Goal: Task Accomplishment & Management: Manage account settings

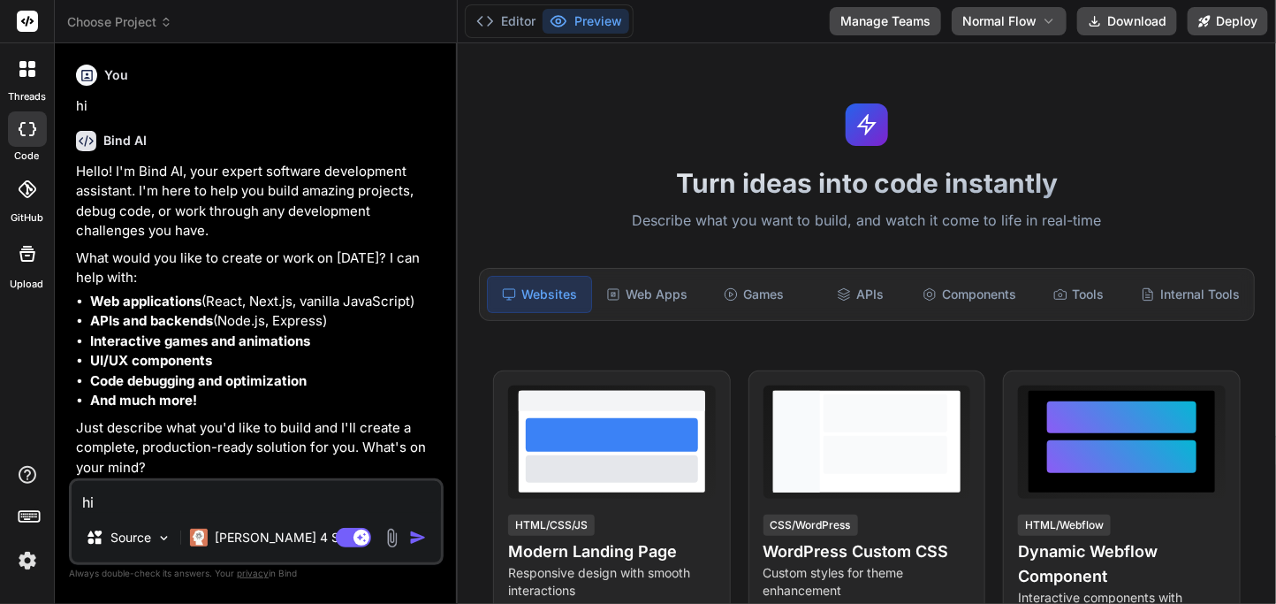
scroll to position [241, 0]
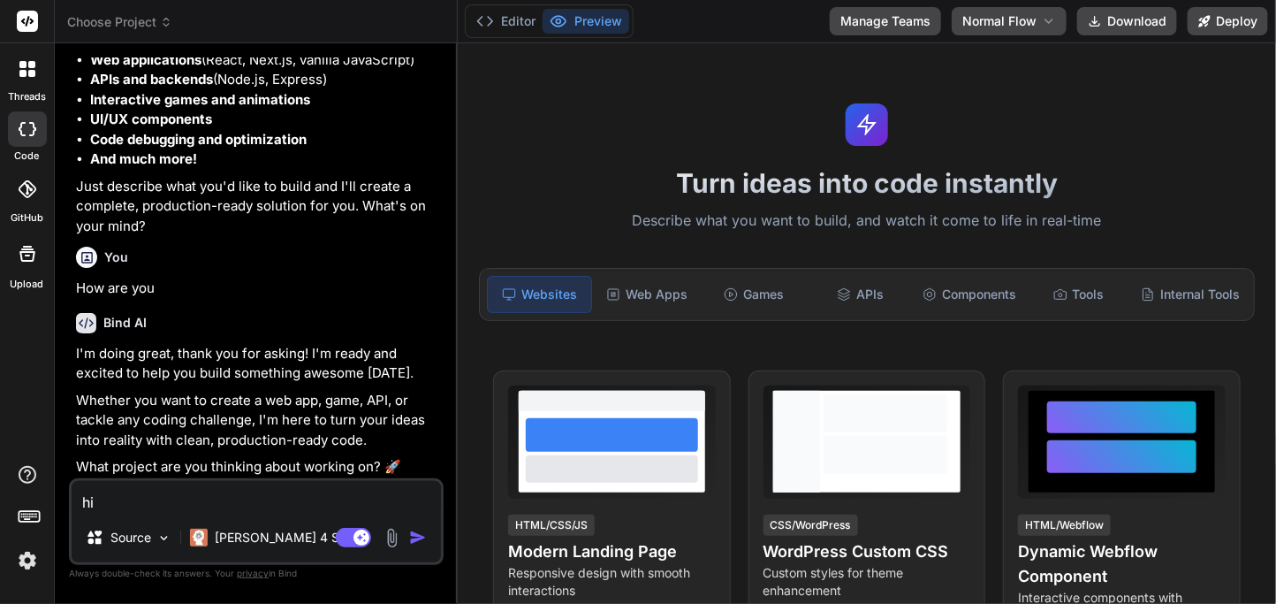
click at [148, 499] on textarea "hi" at bounding box center [256, 497] width 369 height 32
click at [419, 537] on img "button" at bounding box center [418, 538] width 18 height 18
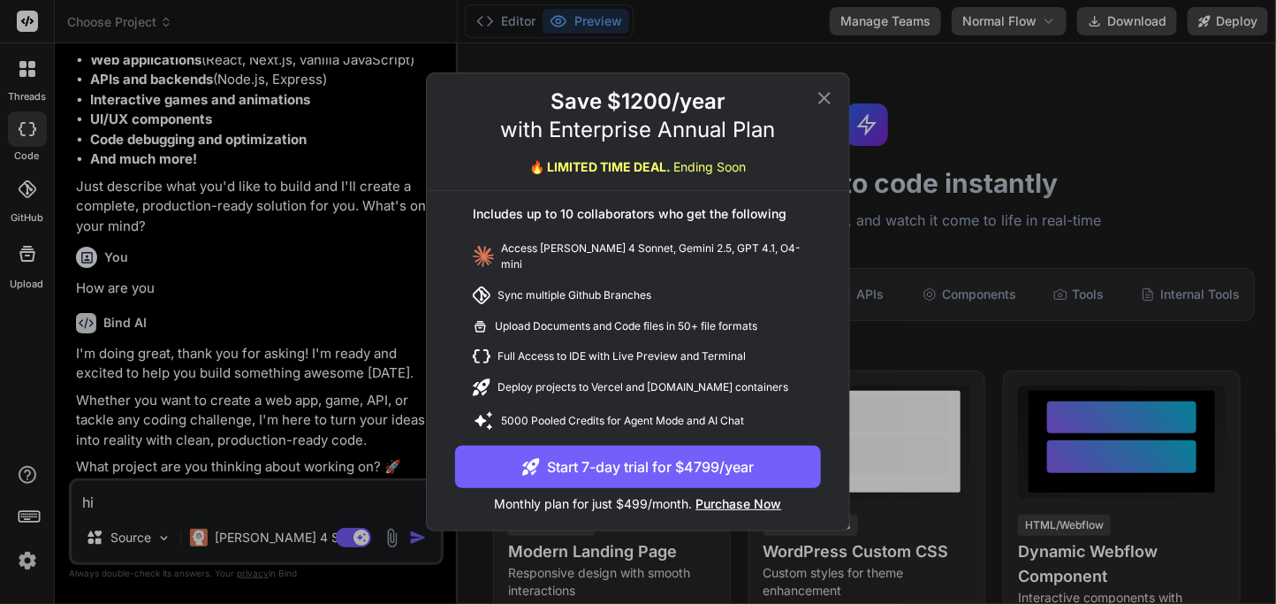
click at [822, 109] on icon at bounding box center [824, 98] width 21 height 21
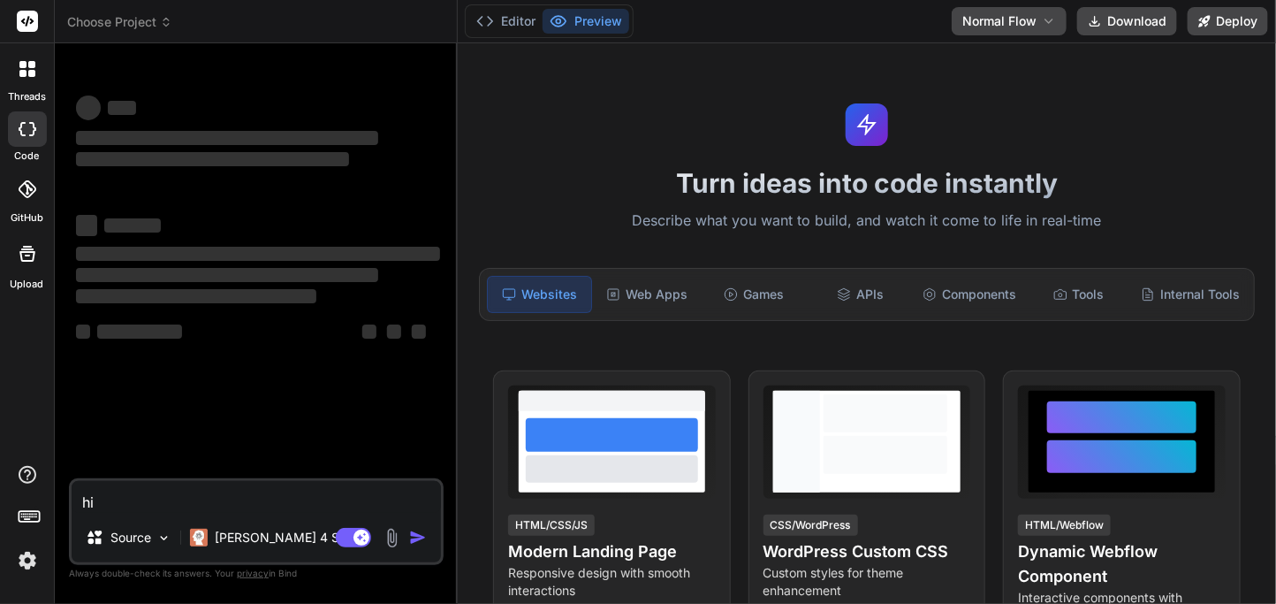
click at [28, 567] on img at bounding box center [27, 560] width 30 height 30
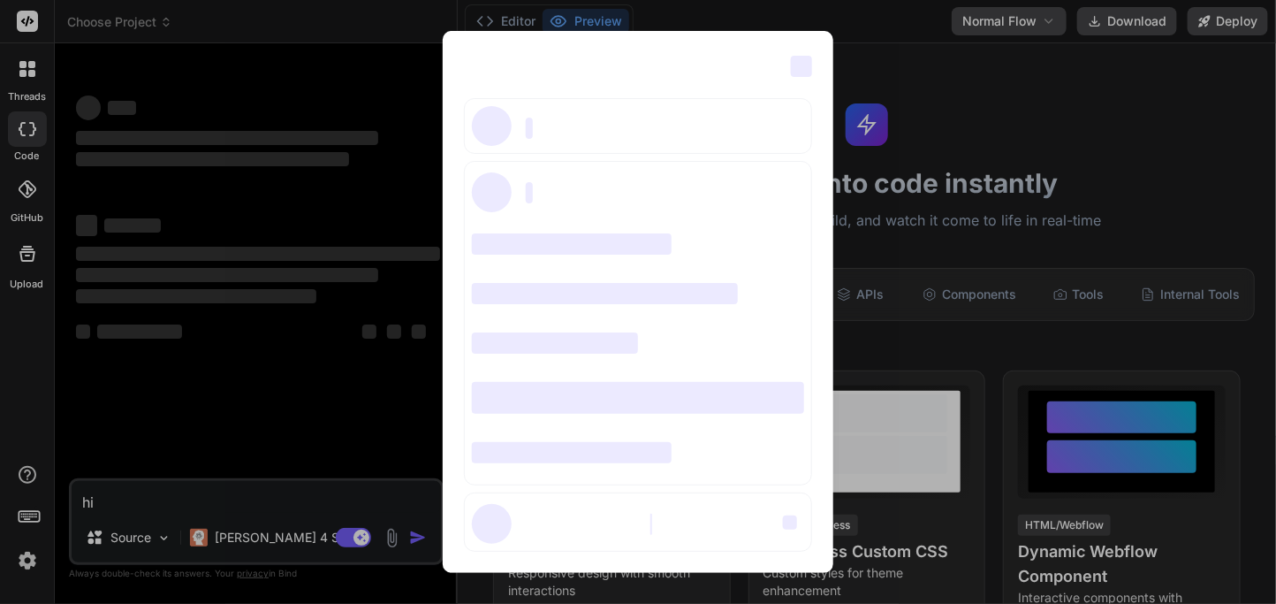
click at [177, 502] on div "‌ ‌ ‌ ‌ ‌ ‌ ‌ ‌ ‌ ‌ ‌ ‌ ‌ ‌ ‌" at bounding box center [638, 302] width 1276 height 604
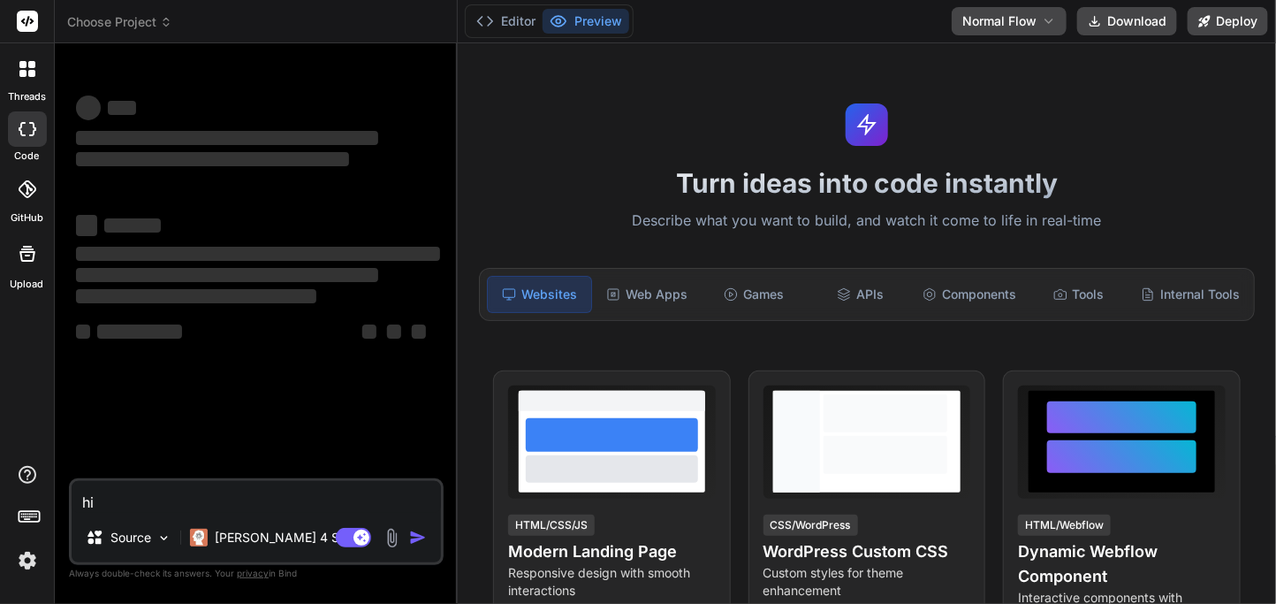
click at [41, 545] on img at bounding box center [27, 560] width 30 height 30
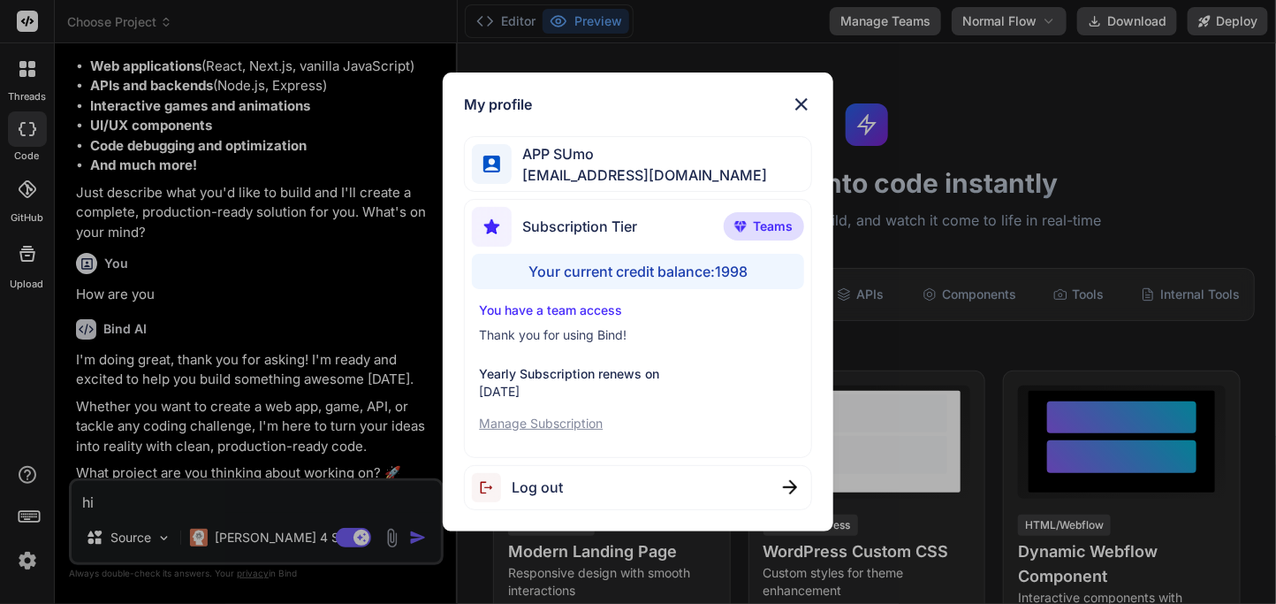
scroll to position [241, 0]
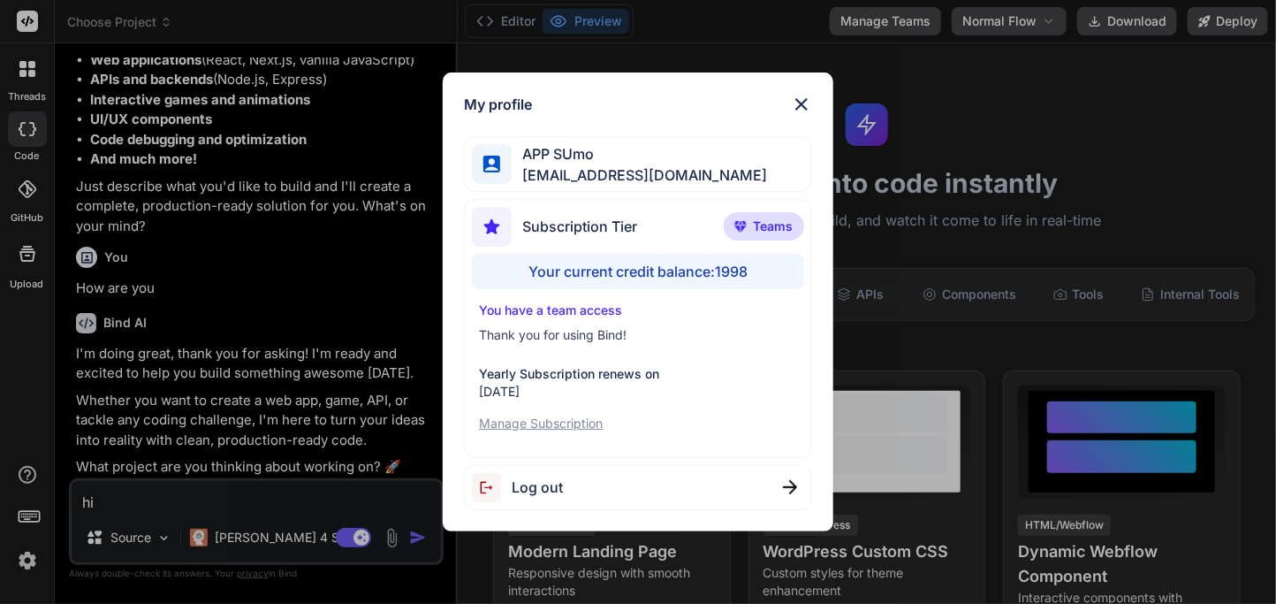
click at [157, 516] on div "My profile APP SUmo appsumo_120@yopmail.com Subscription Tier Teams Your curren…" at bounding box center [638, 302] width 1276 height 604
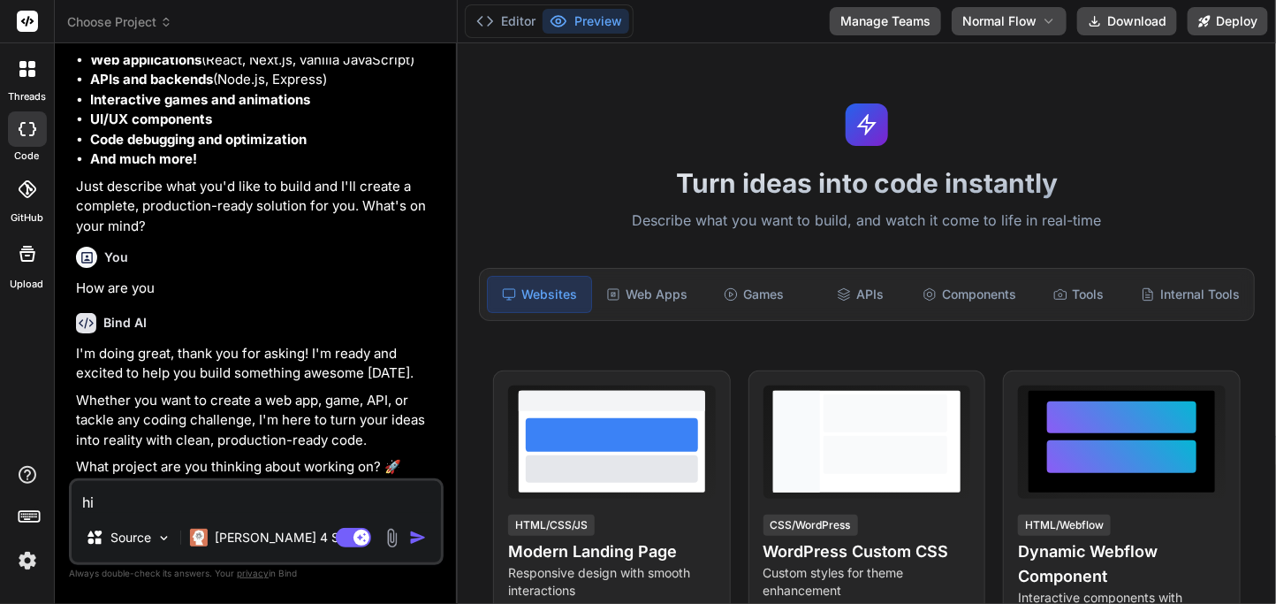
click at [409, 534] on img "button" at bounding box center [418, 538] width 18 height 18
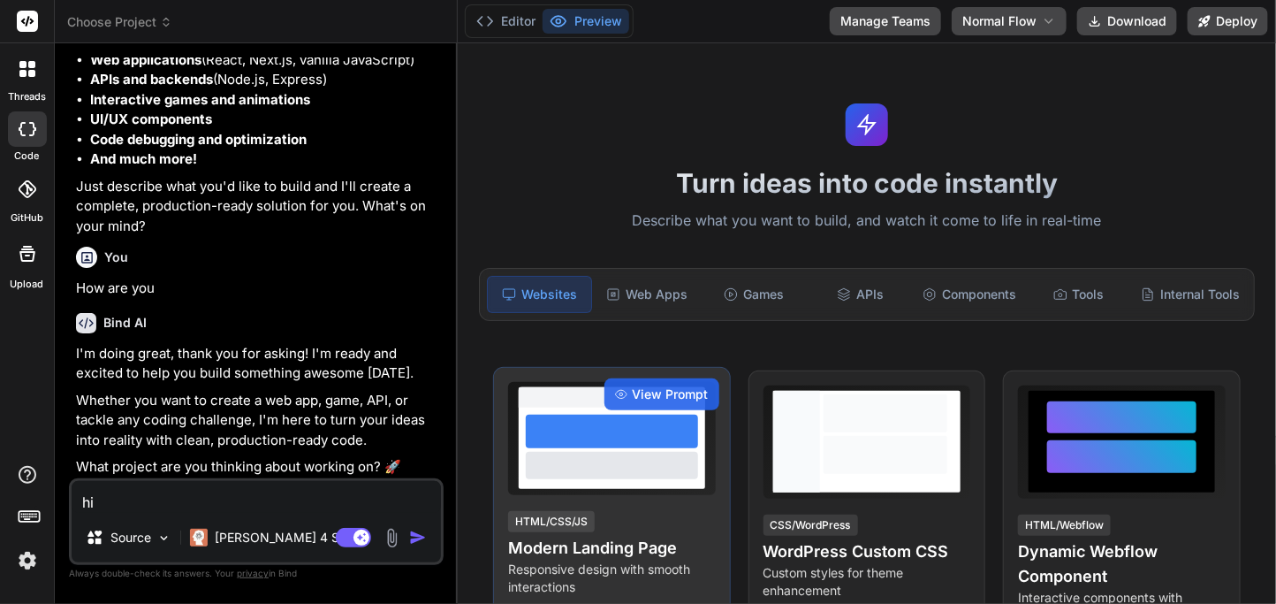
type textarea "x"
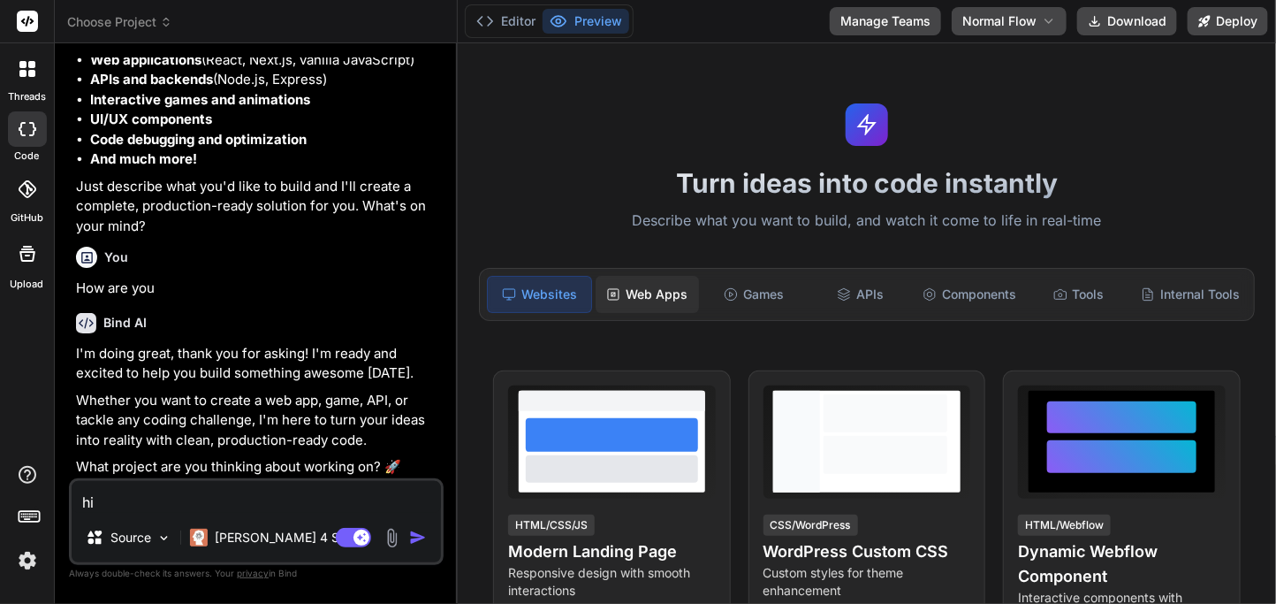
scroll to position [424, 0]
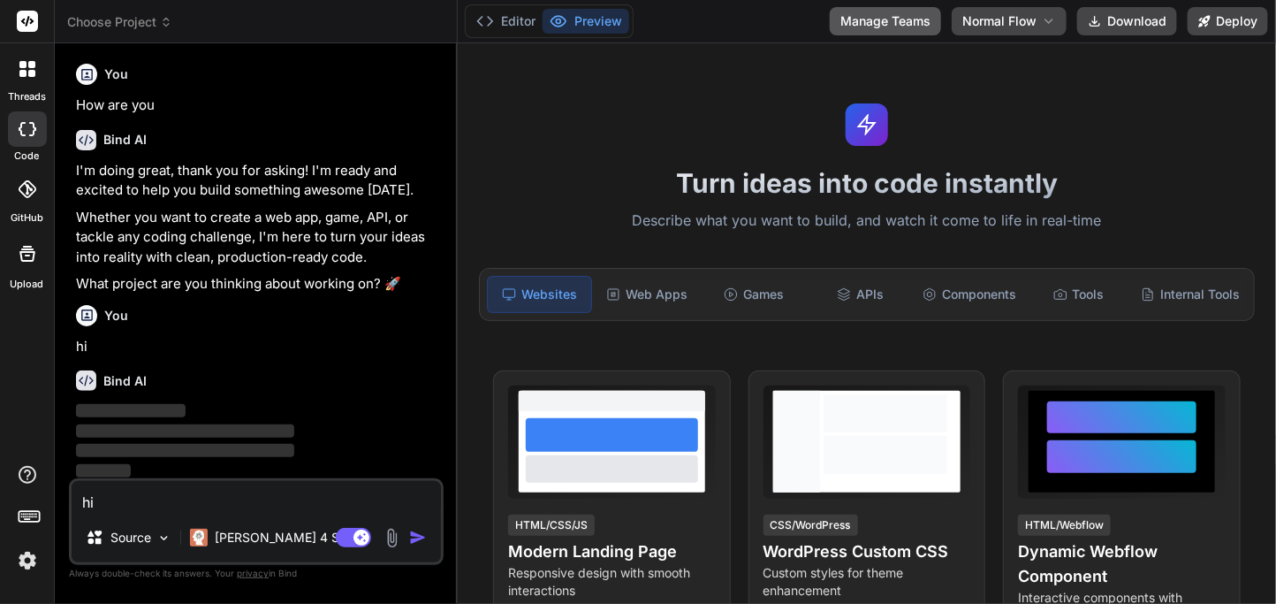
click at [907, 21] on button "Manage Teams" at bounding box center [885, 21] width 111 height 28
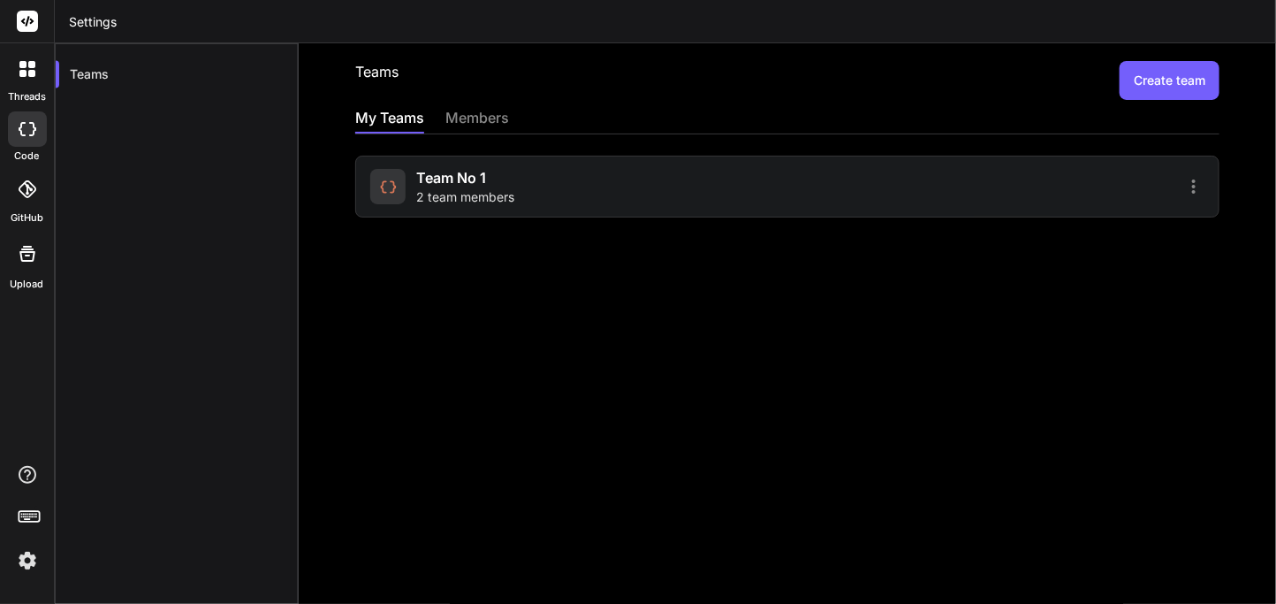
click at [664, 198] on div "Team No 1 2 team members" at bounding box center [576, 186] width 412 height 39
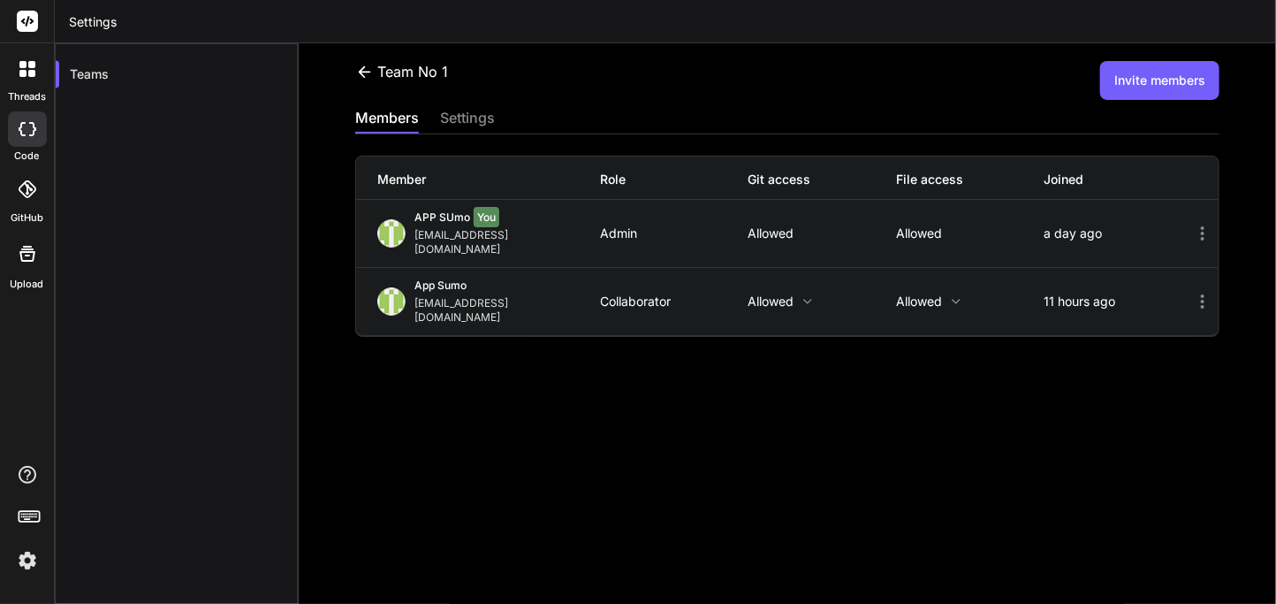
click at [1162, 80] on button "Invite members" at bounding box center [1159, 80] width 119 height 39
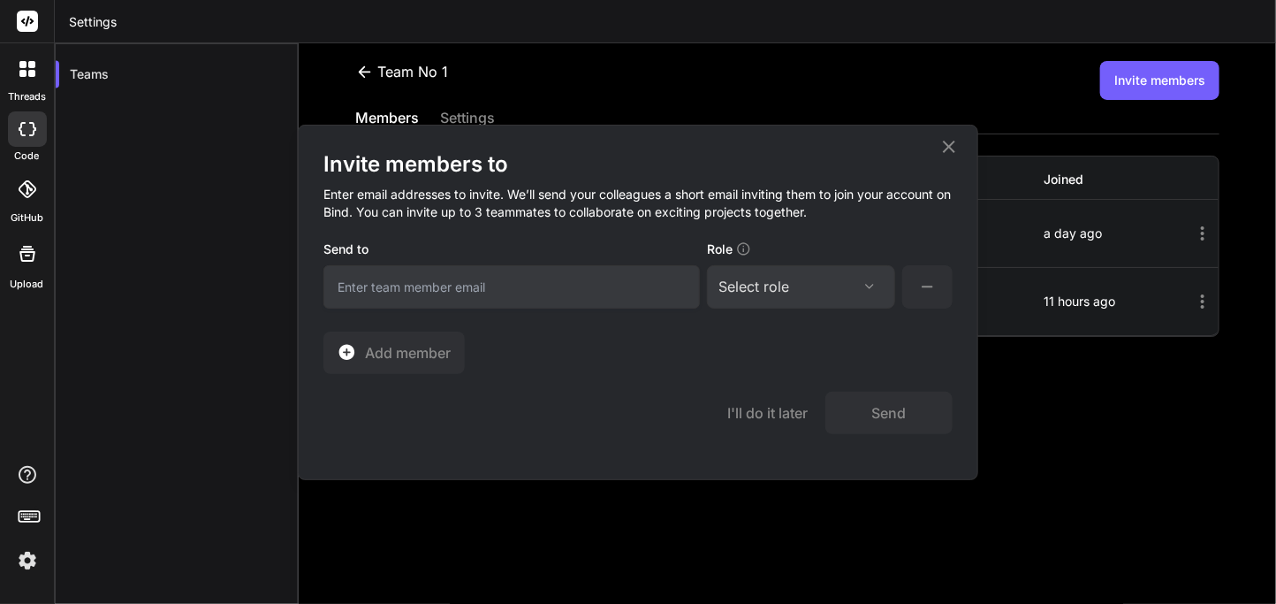
click at [616, 286] on input "email" at bounding box center [512, 286] width 377 height 43
type input "appsumo_103@yopmail.com"
click at [818, 281] on div "Select role" at bounding box center [801, 286] width 165 height 21
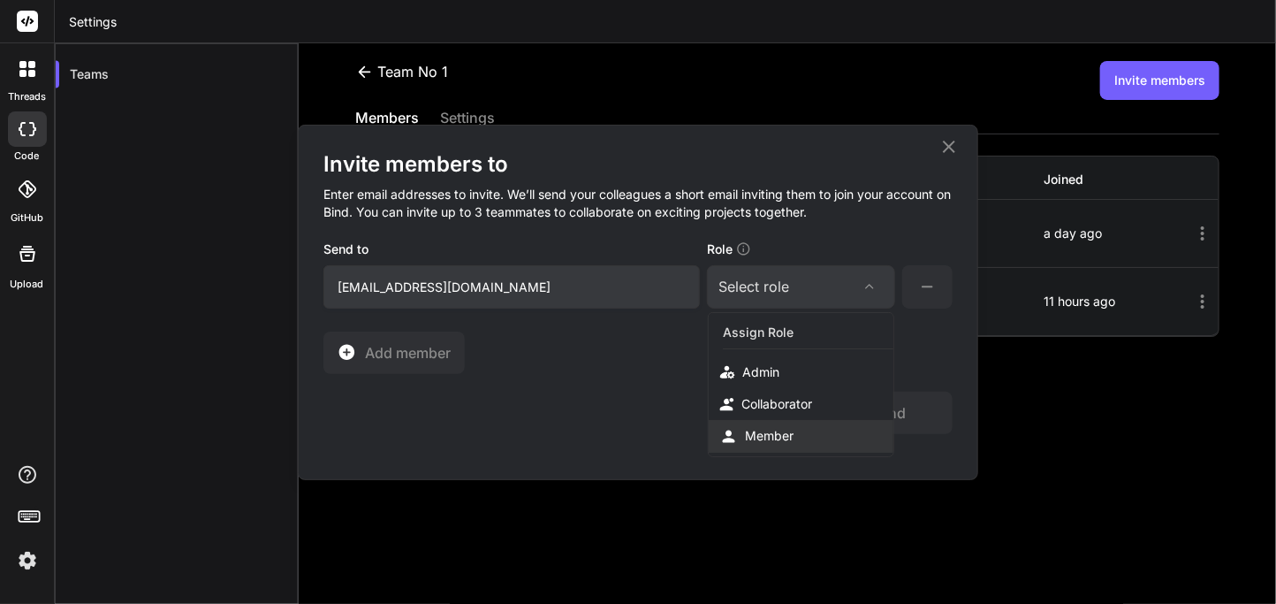
click at [764, 434] on div "Member" at bounding box center [769, 436] width 49 height 18
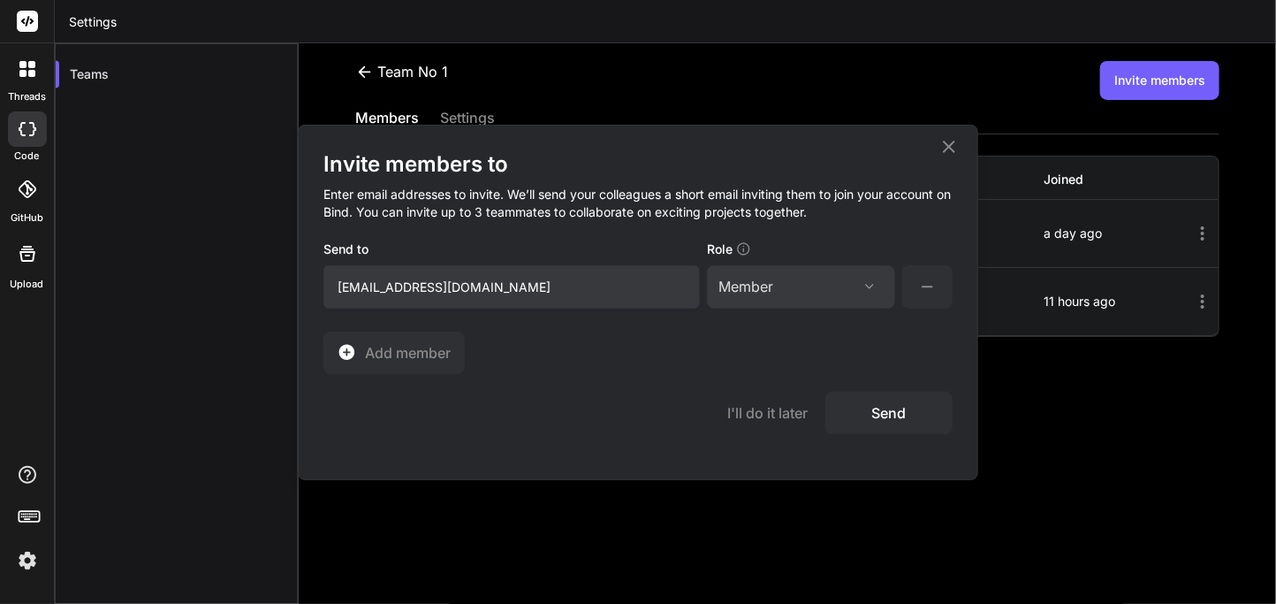
click at [862, 427] on button "Send" at bounding box center [889, 413] width 127 height 42
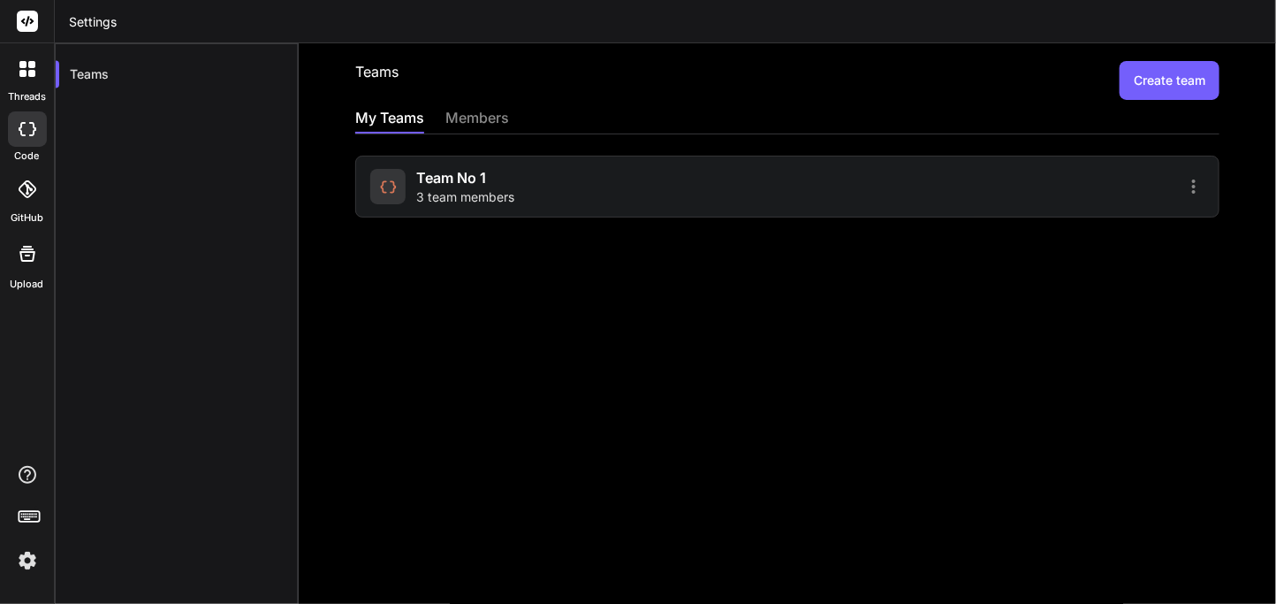
click at [439, 214] on div "Team No 1 3 team members" at bounding box center [787, 187] width 864 height 62
click at [440, 179] on span "Team No 1" at bounding box center [451, 177] width 70 height 21
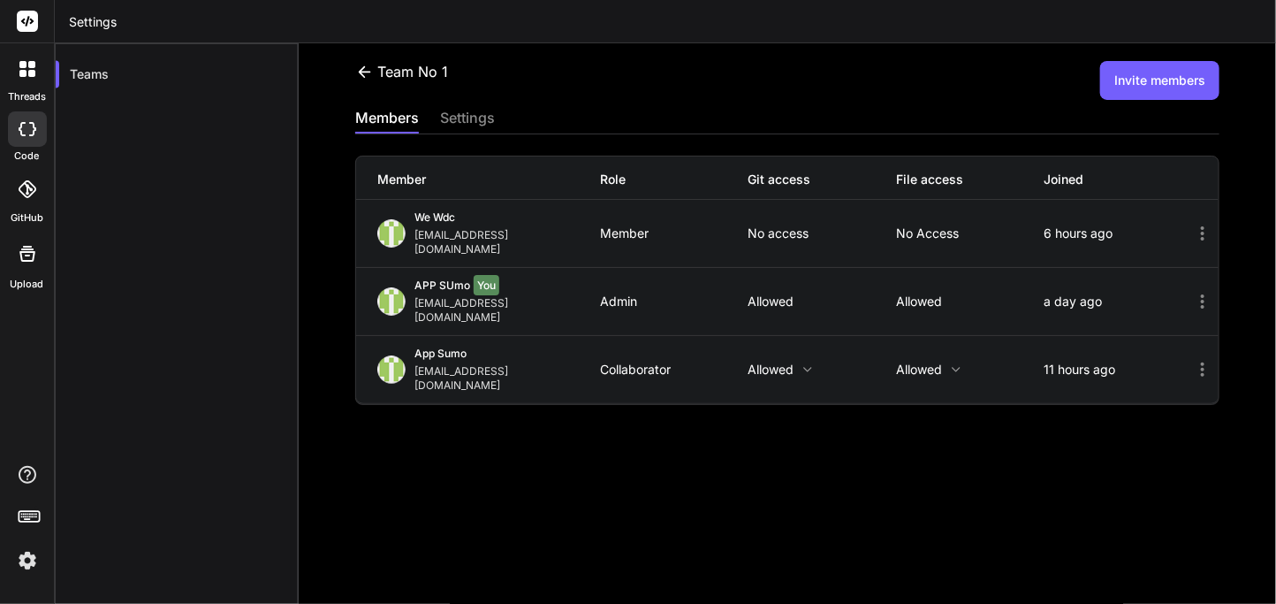
click at [1192, 232] on icon at bounding box center [1202, 233] width 21 height 21
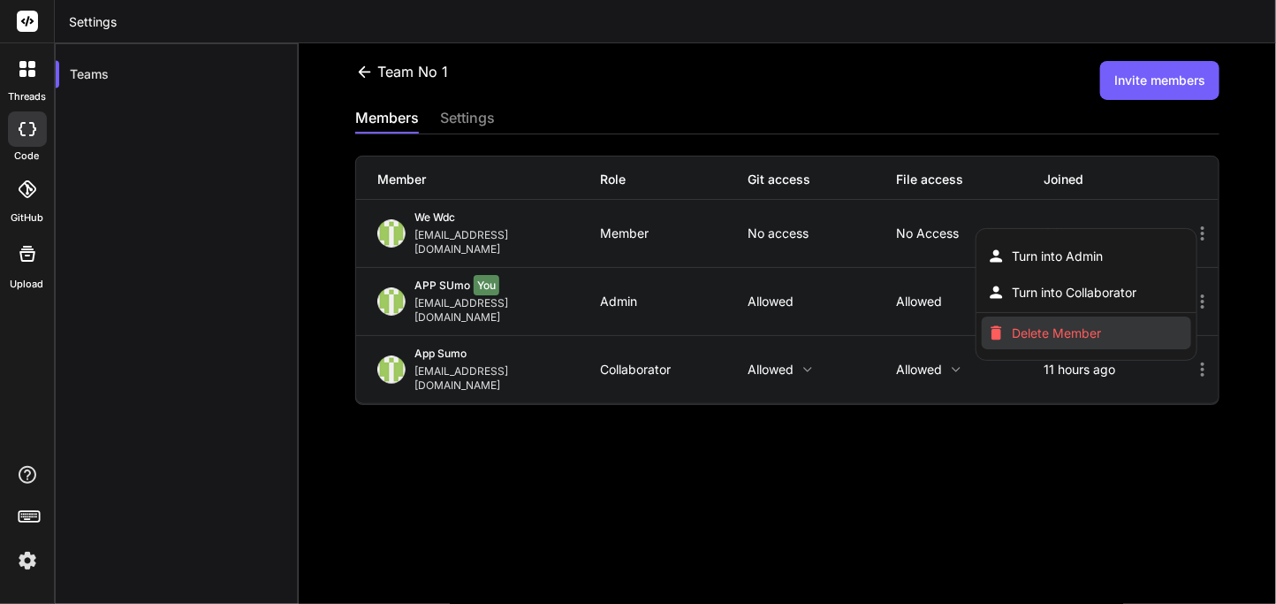
click at [1034, 329] on li "Delete Member" at bounding box center [1086, 332] width 209 height 33
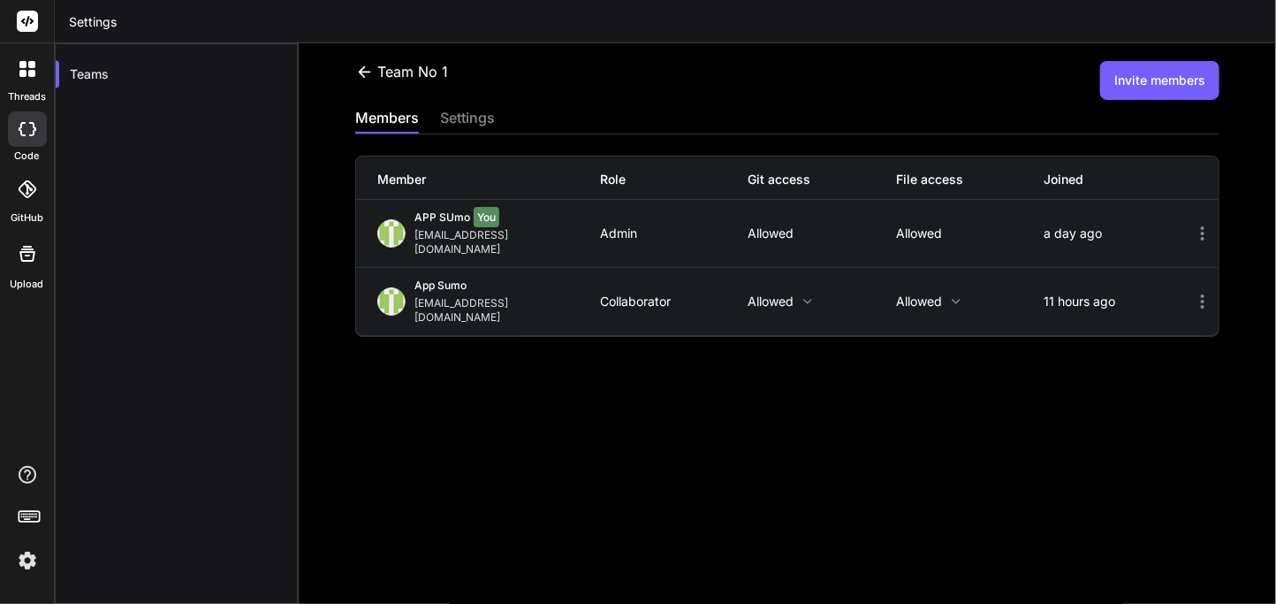
click at [789, 57] on div "Team No 1 Invite members members settings Member Role Git access File access Jo…" at bounding box center [788, 345] width 978 height 604
click at [1140, 72] on button "Invite members" at bounding box center [1159, 80] width 119 height 39
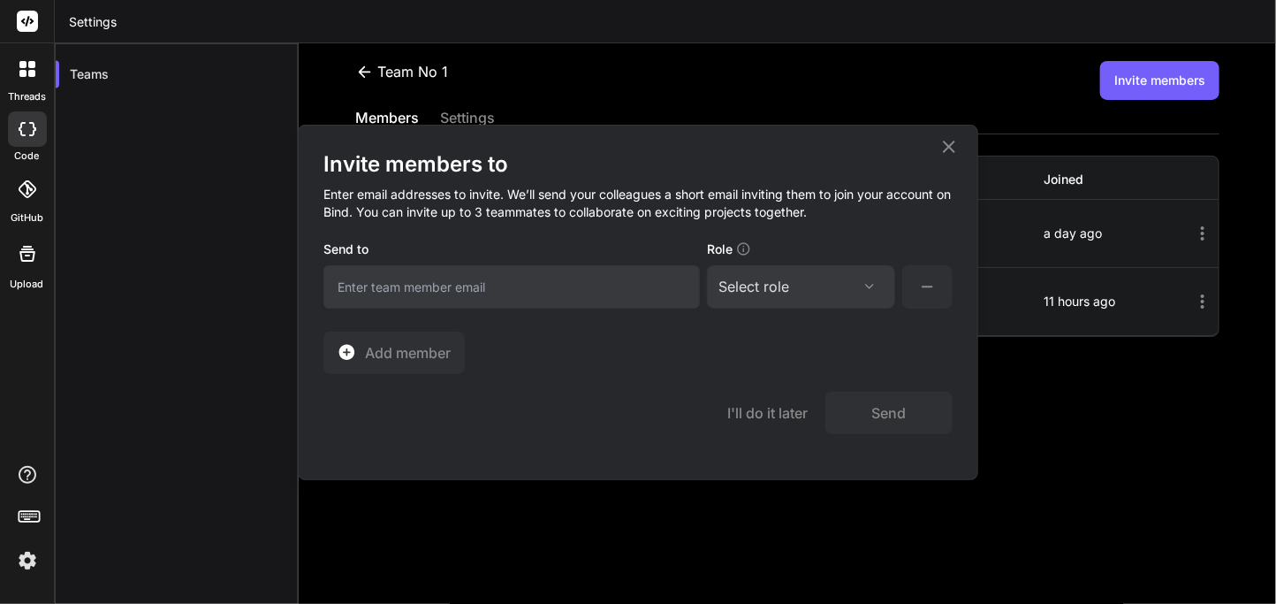
click at [560, 292] on input "email" at bounding box center [512, 286] width 377 height 43
type input "[EMAIL_ADDRESS][DOMAIN_NAME]"
click at [849, 278] on div "Select role" at bounding box center [801, 286] width 165 height 21
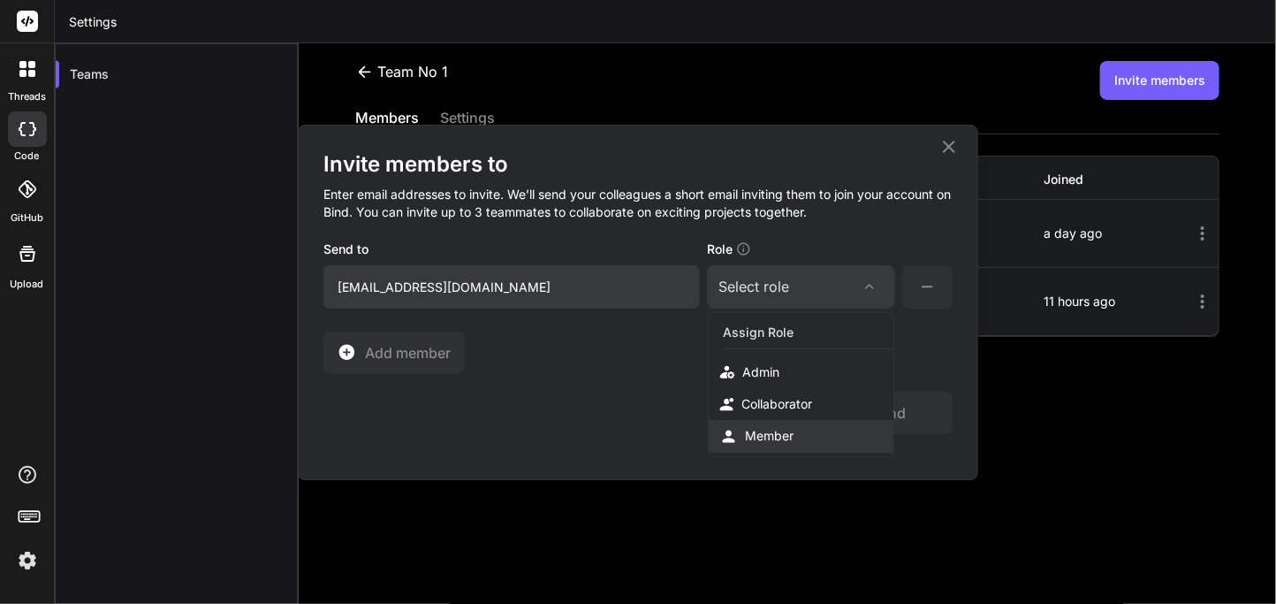
click at [739, 442] on div "Member" at bounding box center [801, 436] width 185 height 33
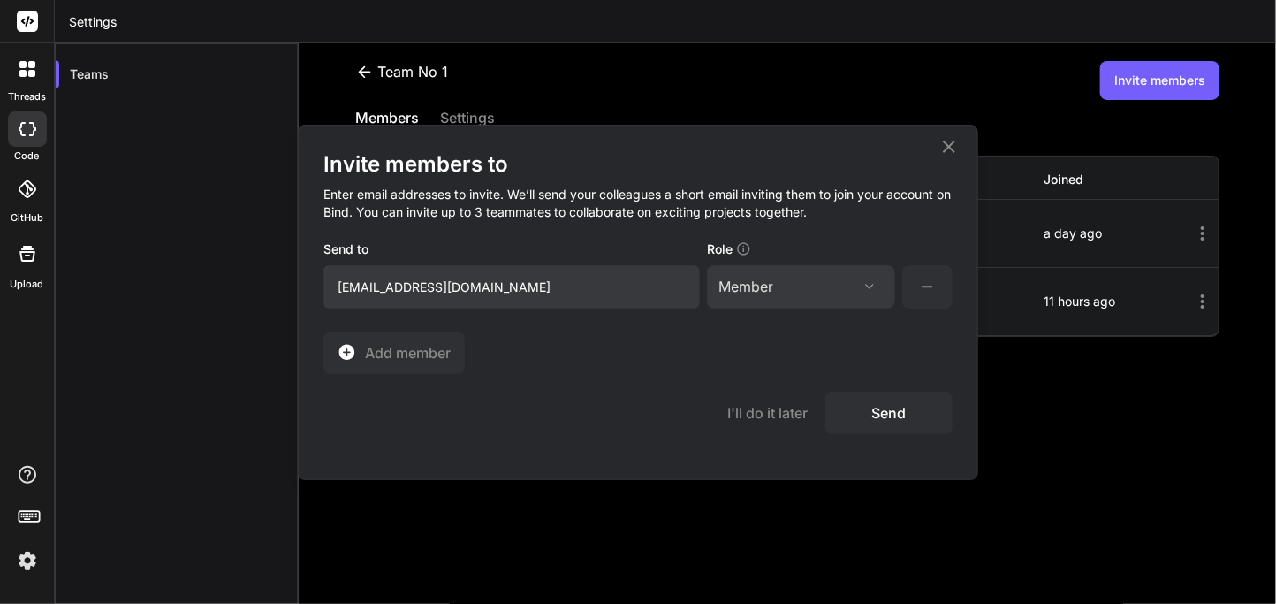
click at [870, 409] on button "Send" at bounding box center [889, 413] width 127 height 42
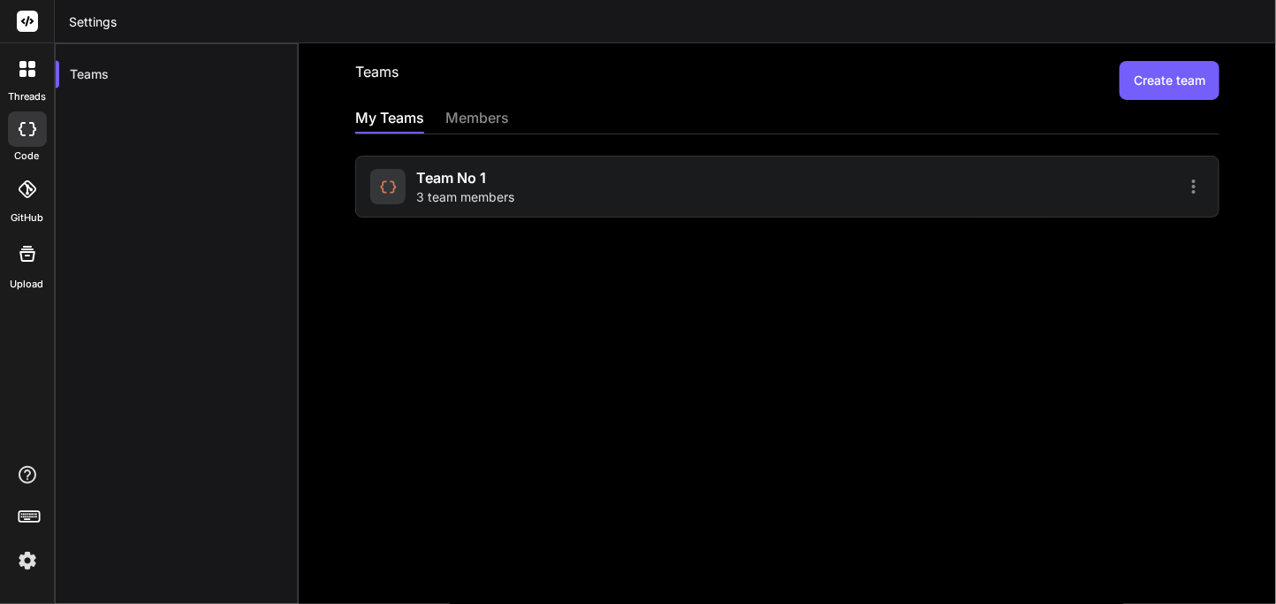
click at [463, 171] on span "Team No 1" at bounding box center [451, 177] width 70 height 21
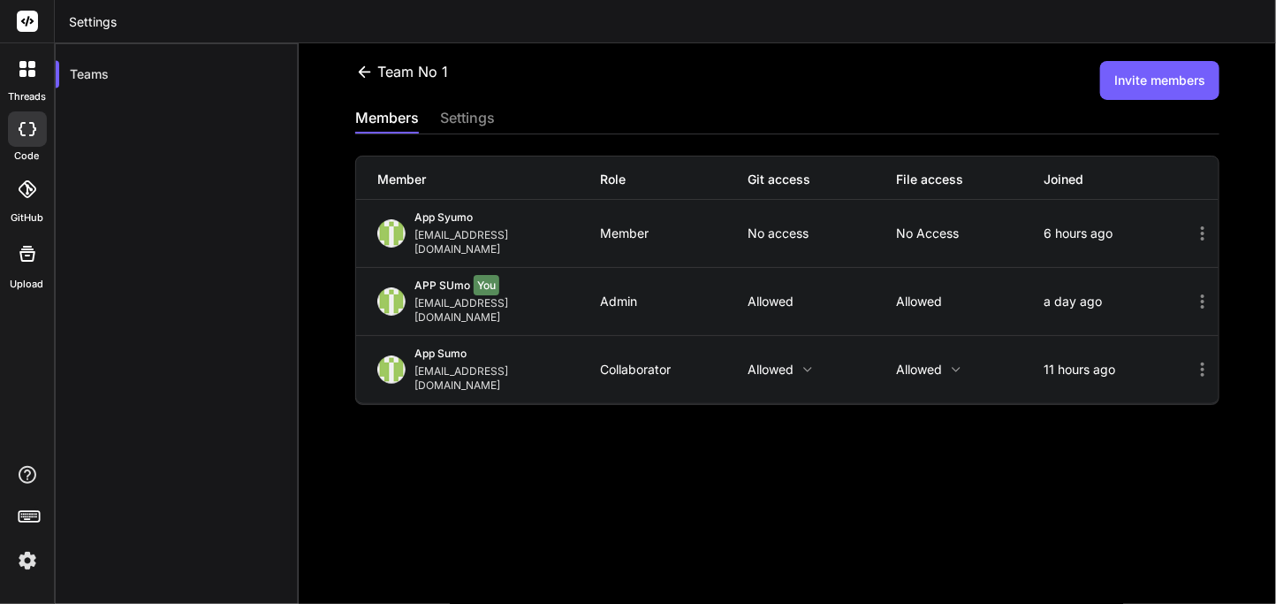
click at [32, 128] on icon at bounding box center [28, 129] width 18 height 14
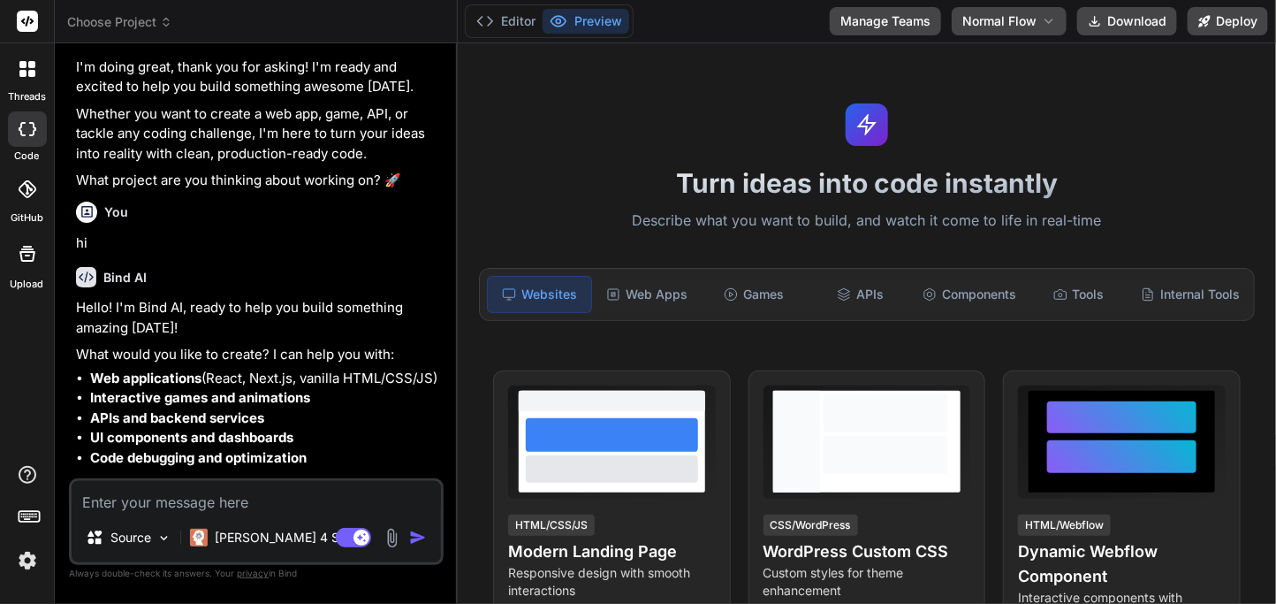
scroll to position [605, 0]
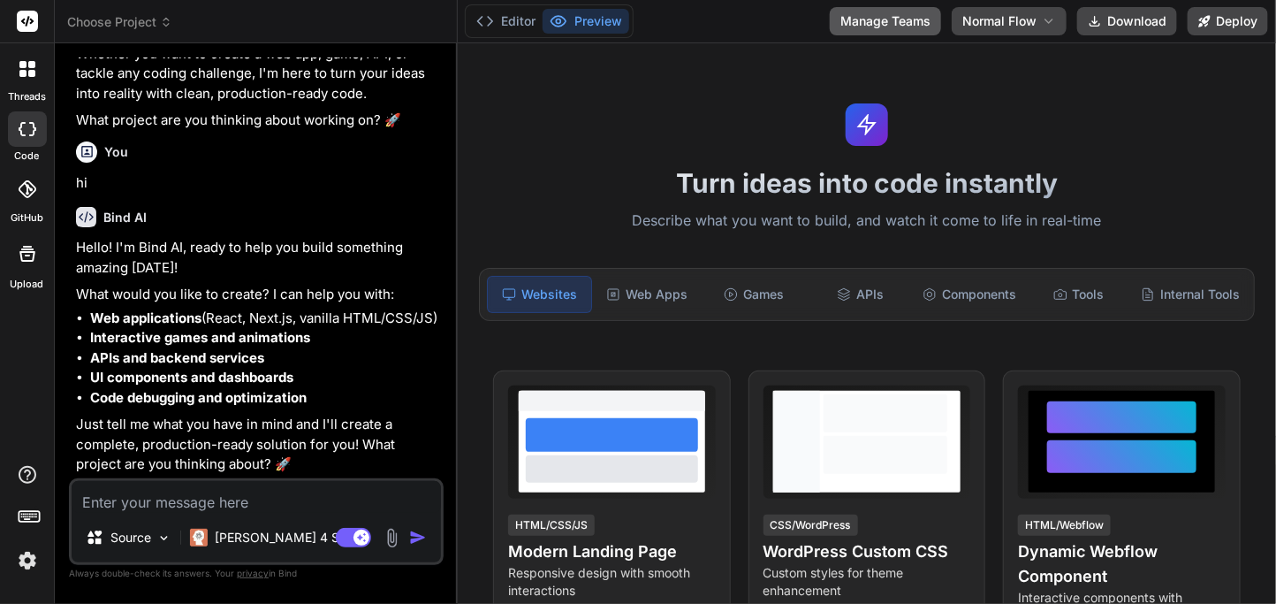
click at [909, 19] on button "Manage Teams" at bounding box center [885, 21] width 111 height 28
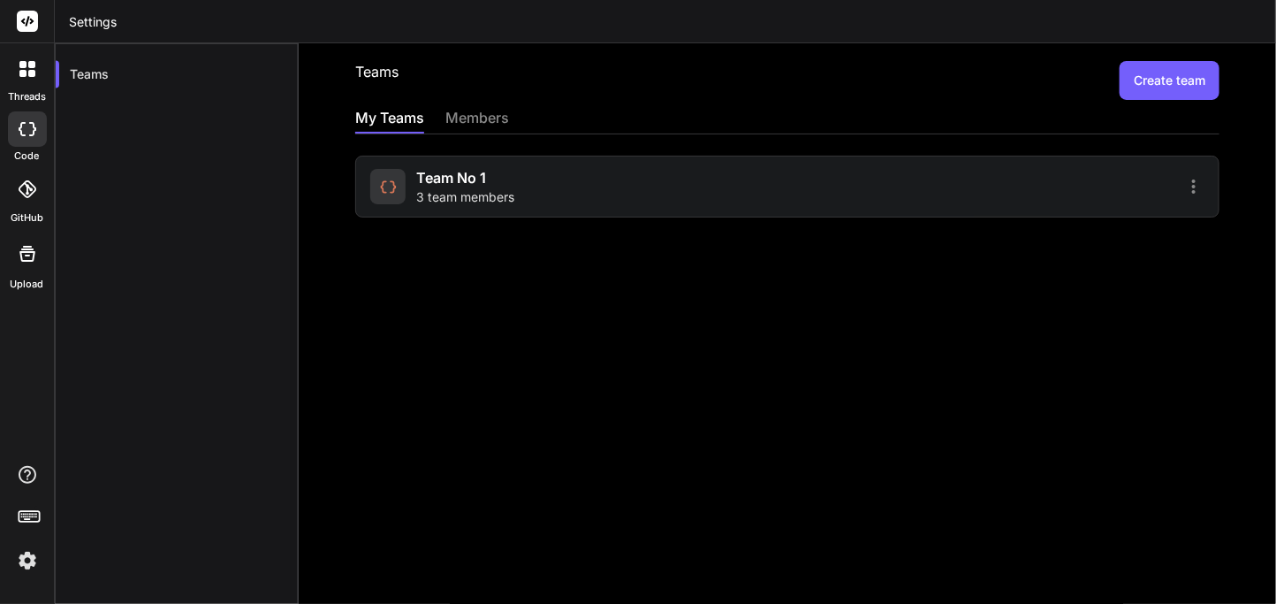
click at [506, 179] on div "Team No 1 3 team members" at bounding box center [465, 186] width 98 height 39
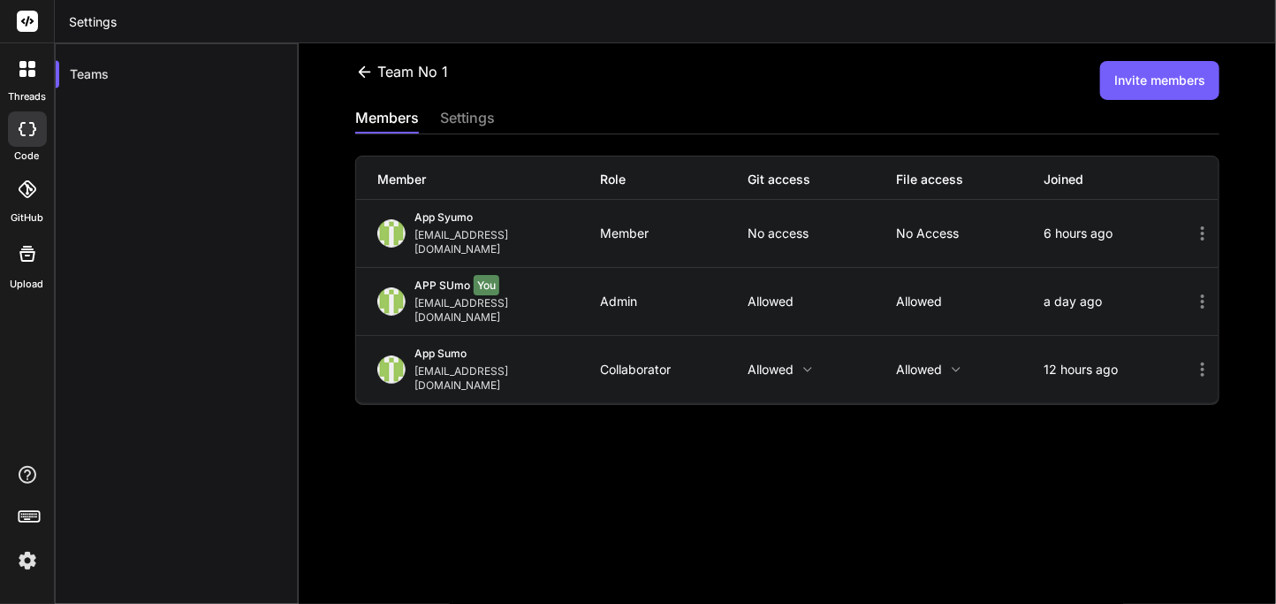
click at [506, 179] on div "Member" at bounding box center [488, 180] width 222 height 18
click at [369, 74] on icon at bounding box center [364, 72] width 19 height 19
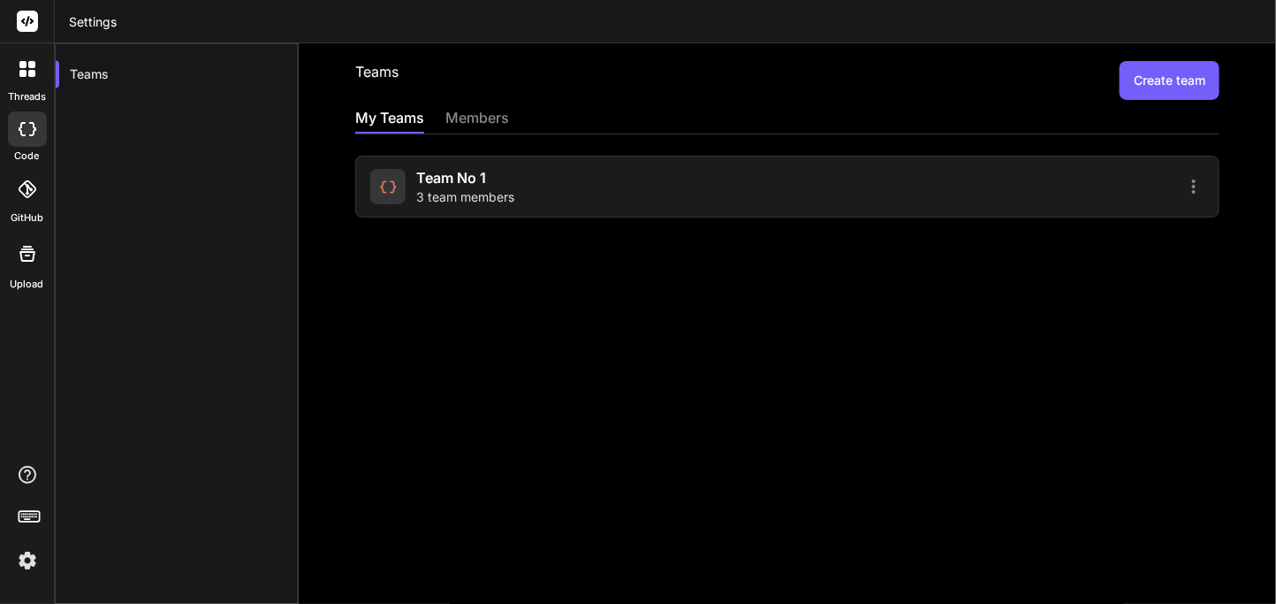
click at [1188, 80] on button "Create team" at bounding box center [1170, 80] width 100 height 39
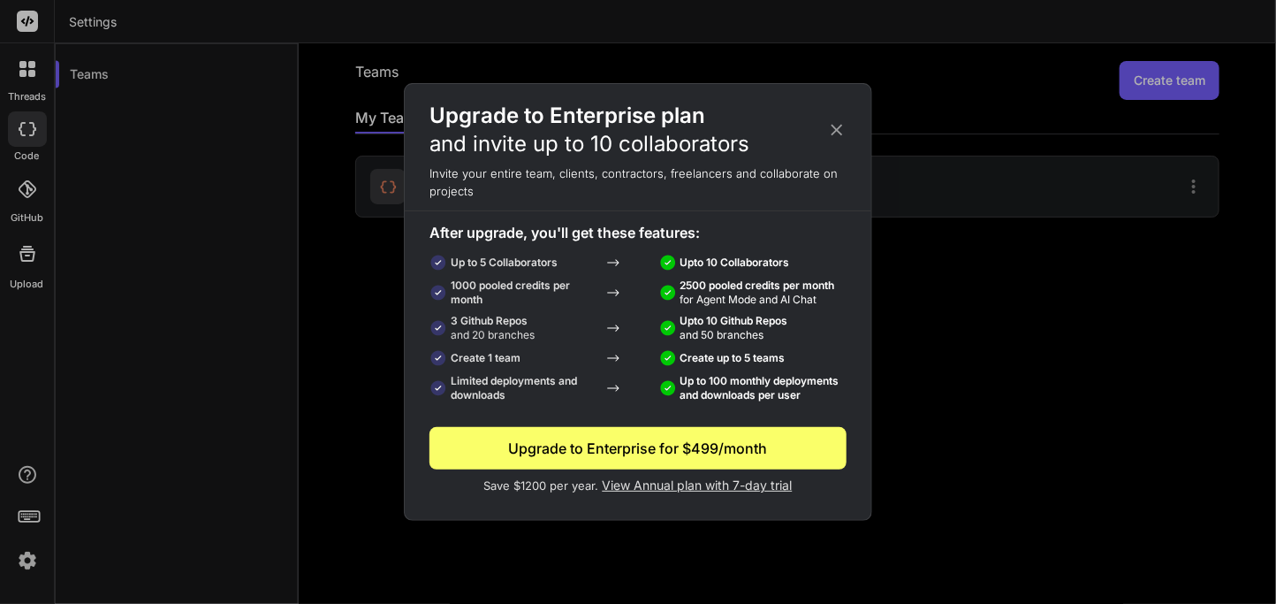
click at [831, 122] on icon at bounding box center [836, 129] width 19 height 19
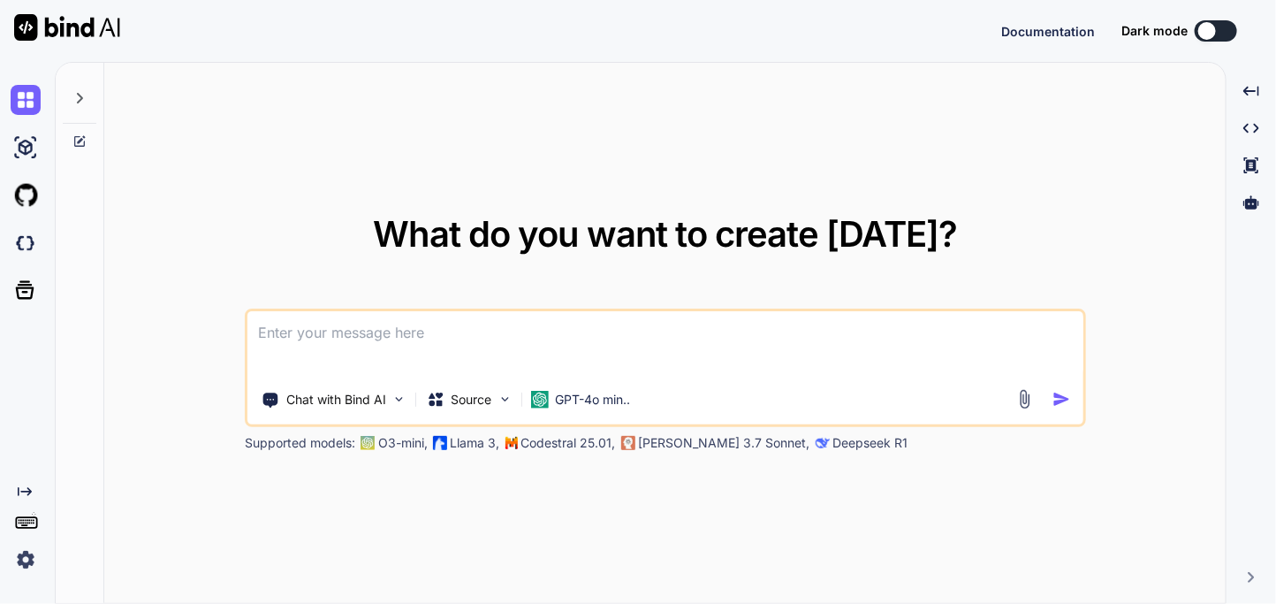
click at [28, 557] on img at bounding box center [26, 559] width 30 height 30
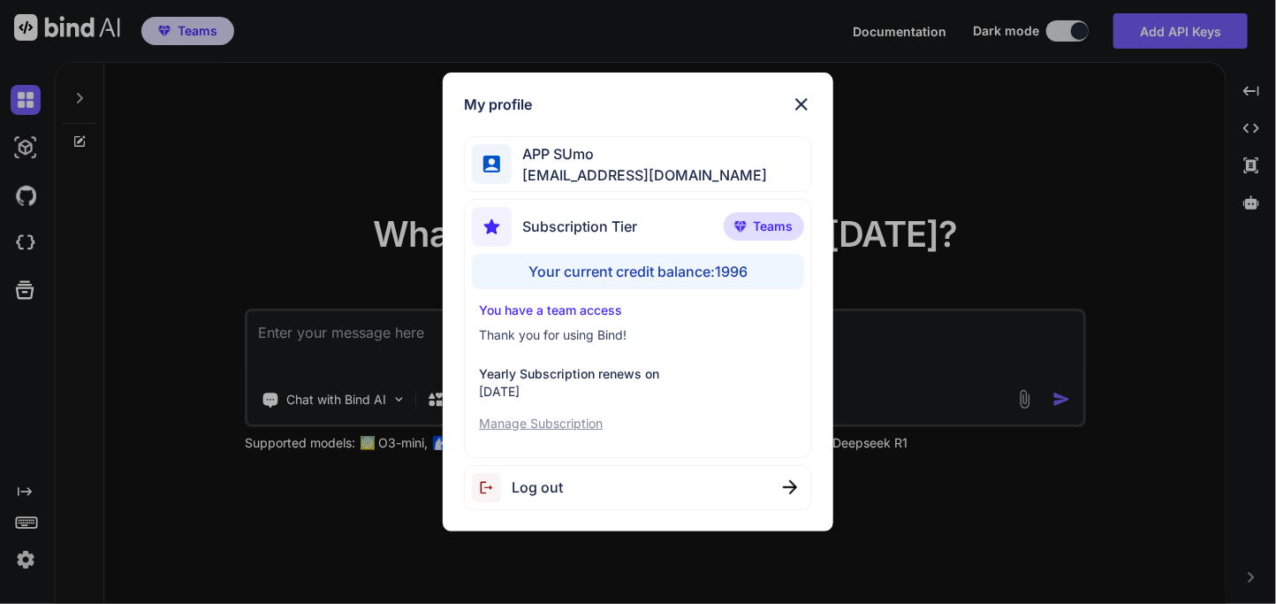
type textarea "x"
click at [802, 95] on img at bounding box center [801, 104] width 21 height 21
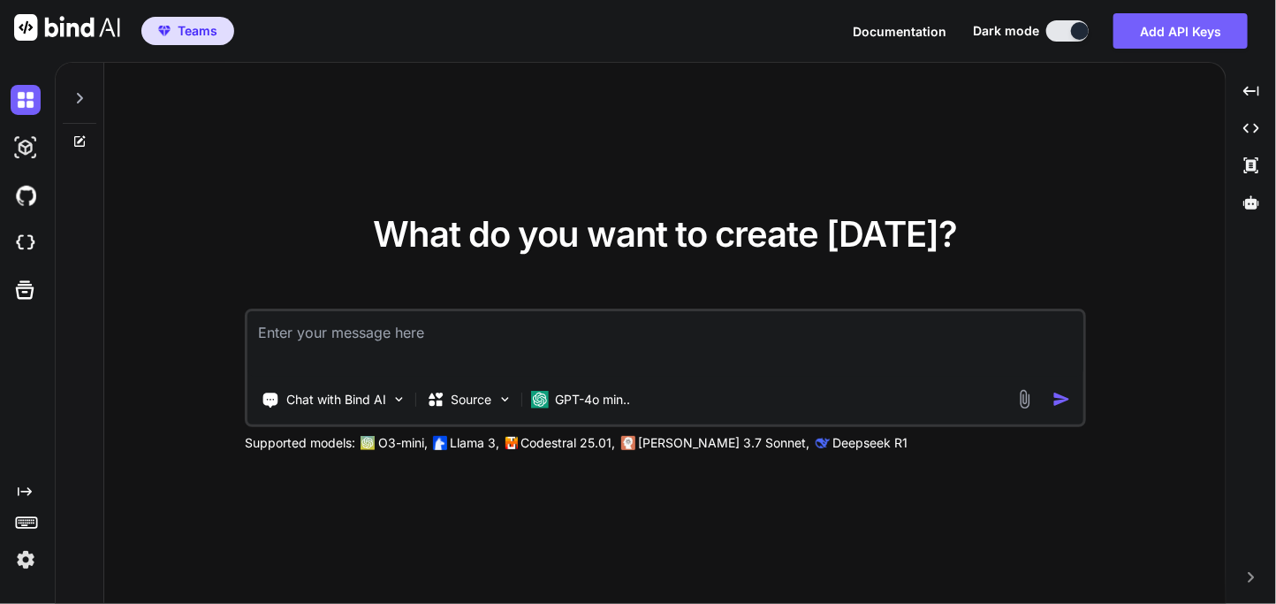
click at [349, 341] on textarea at bounding box center [665, 343] width 836 height 65
type textarea "h"
type textarea "x"
type textarea "hi"
type textarea "x"
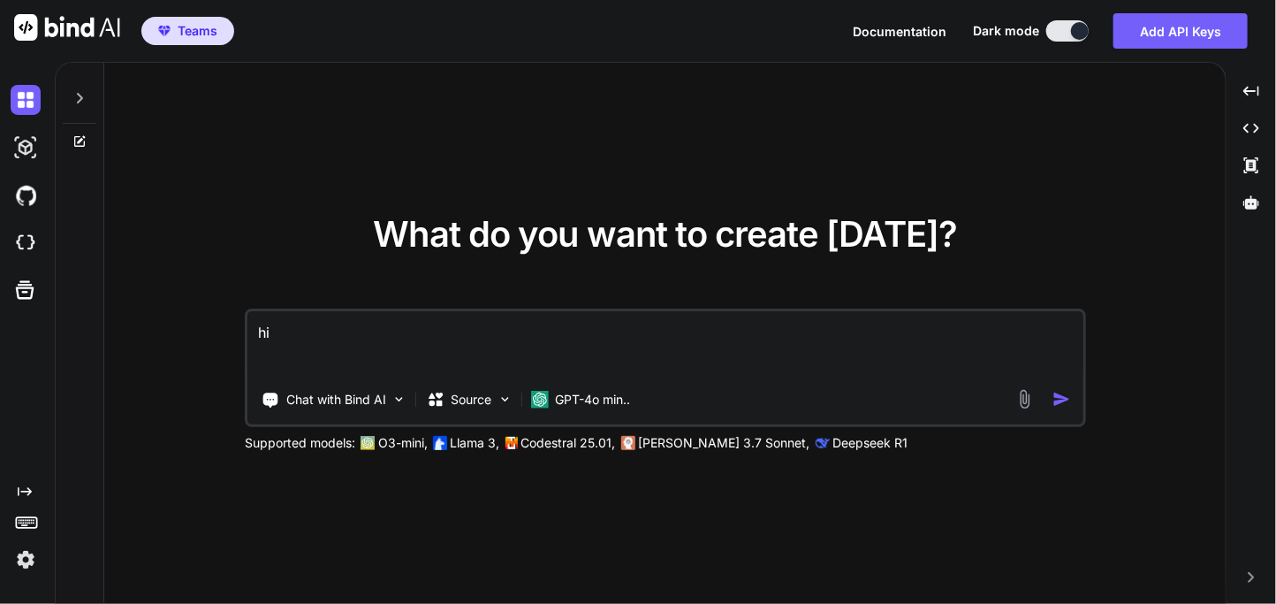
type textarea "hi"
click at [1065, 402] on img "button" at bounding box center [1062, 399] width 19 height 19
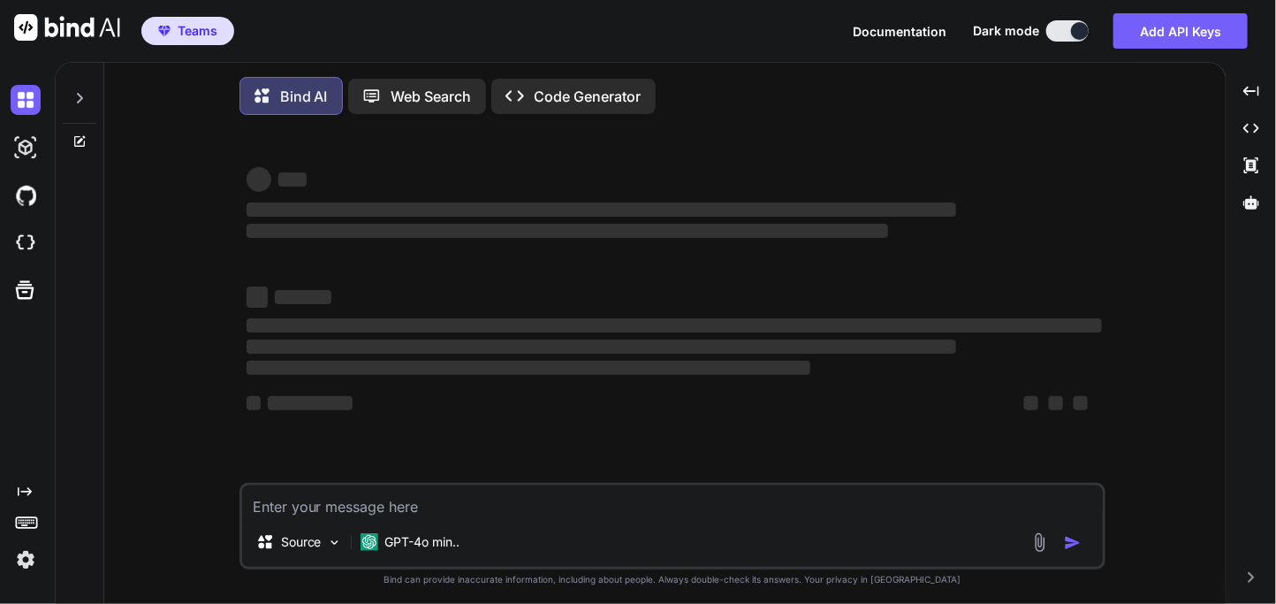
type textarea "x"
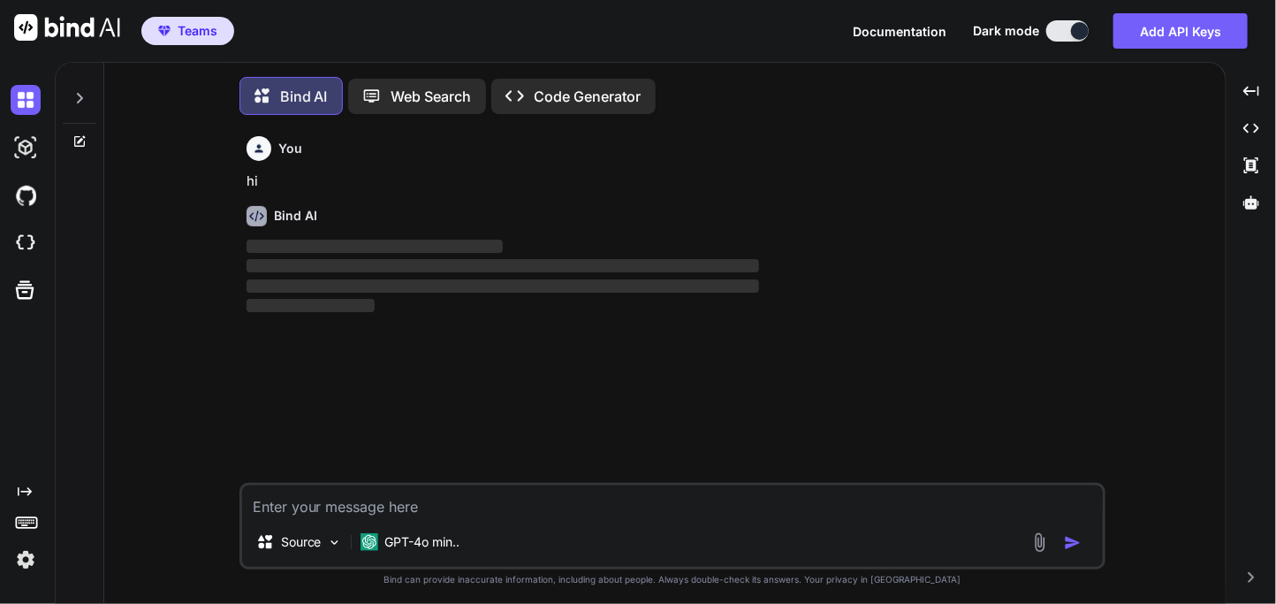
scroll to position [9, 0]
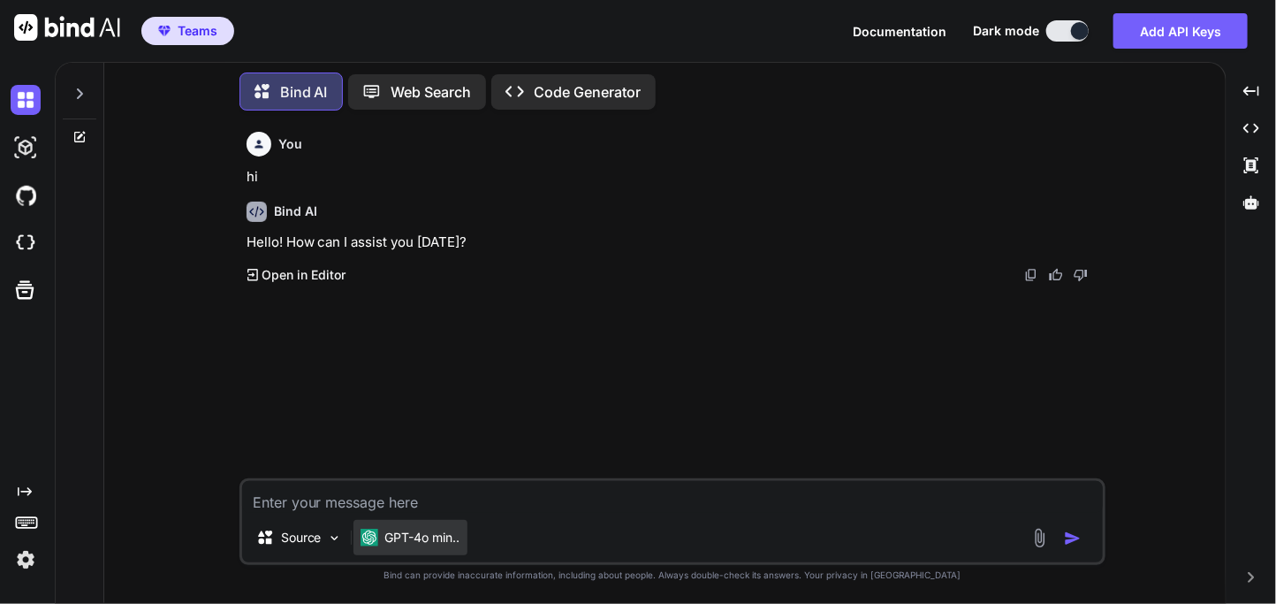
click at [405, 548] on div "GPT-4o min.." at bounding box center [411, 537] width 114 height 35
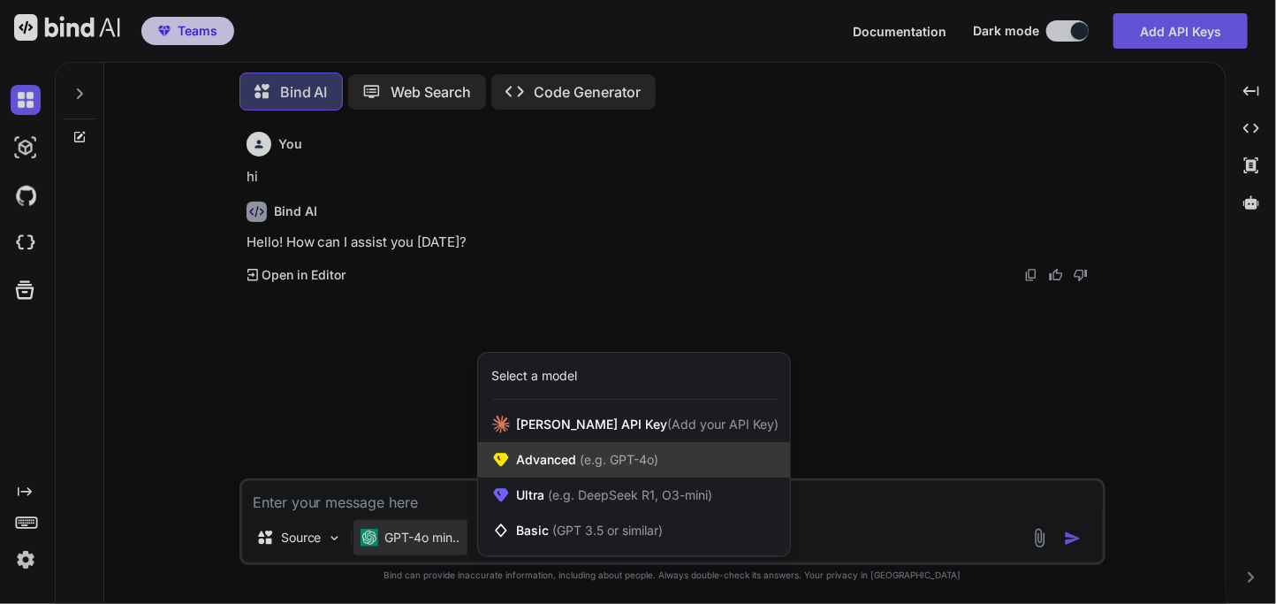
click at [552, 453] on span "Advanced (e.g. GPT-4o)" at bounding box center [588, 460] width 142 height 18
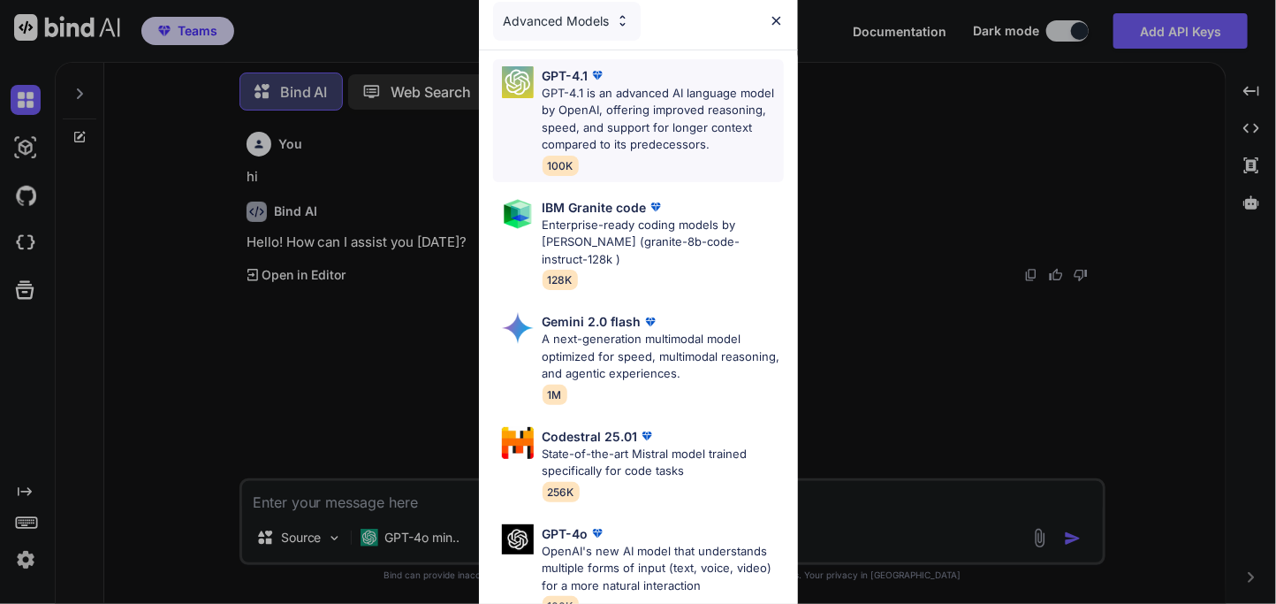
click at [540, 156] on div "GPT-4.1 GPT-4.1 is an advanced AI language model by OpenAI, offering improved r…" at bounding box center [638, 120] width 291 height 123
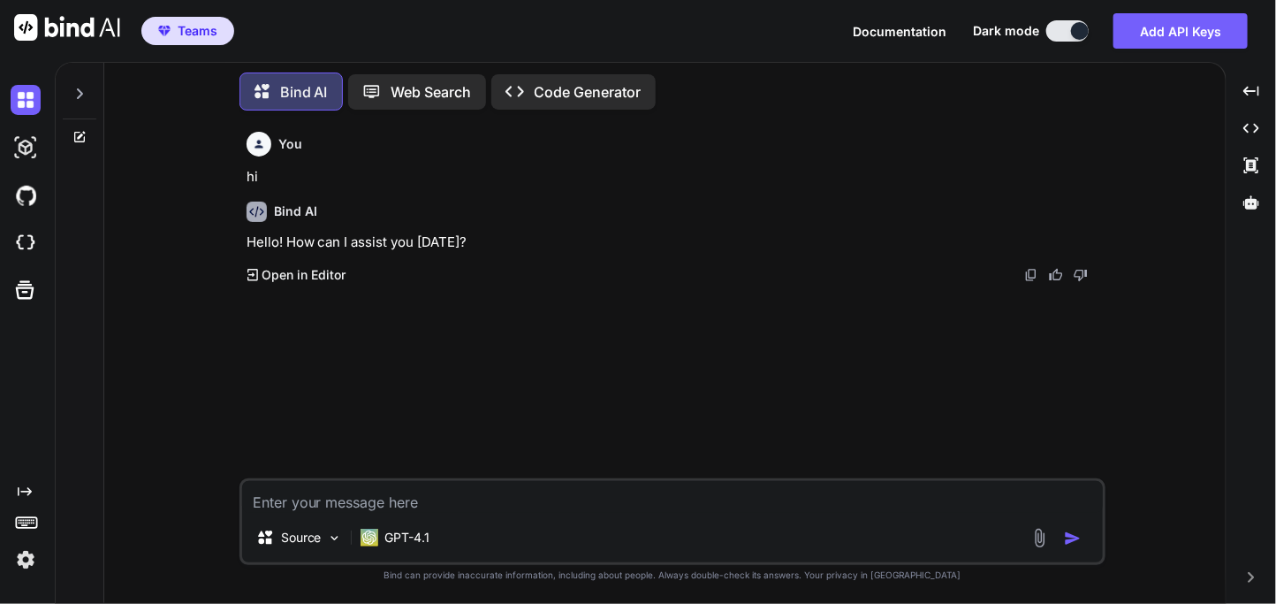
click at [320, 486] on textarea at bounding box center [672, 497] width 861 height 32
type textarea "hi"
click at [1070, 530] on img "button" at bounding box center [1073, 538] width 18 height 18
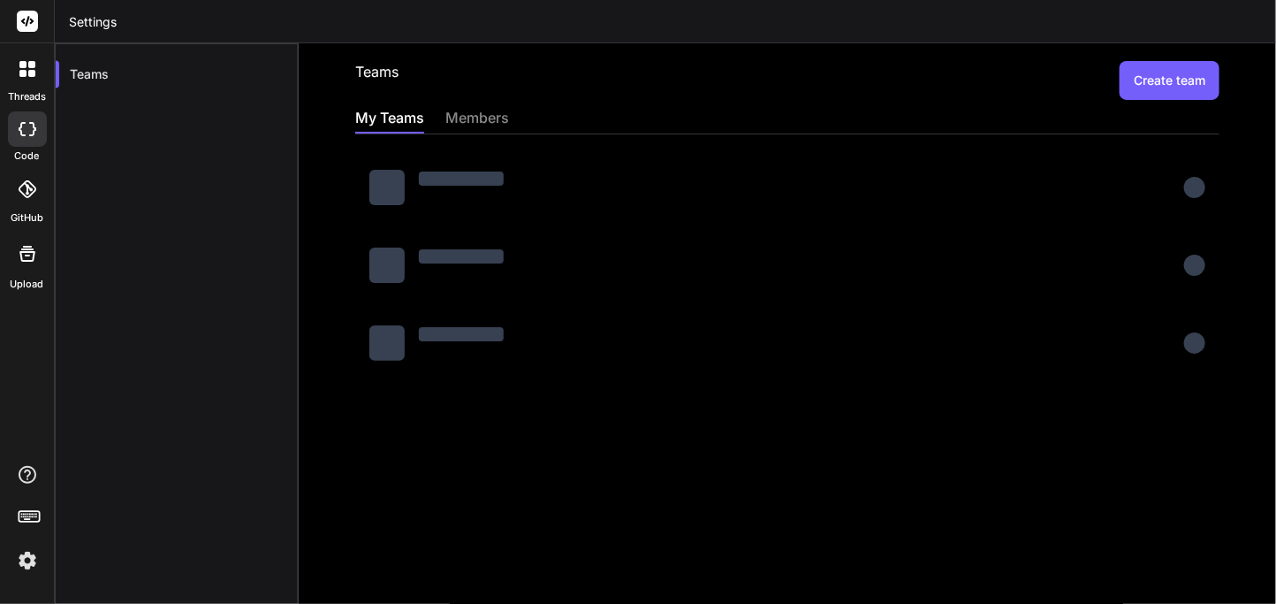
click at [1170, 85] on button "Create team" at bounding box center [1170, 80] width 100 height 39
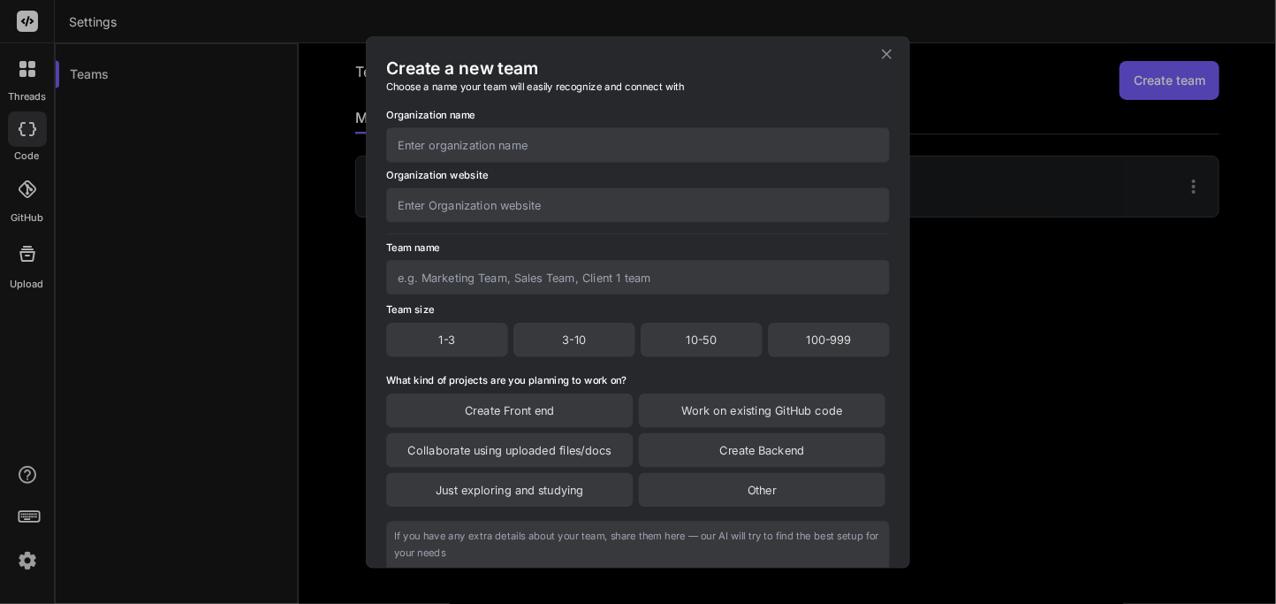
click at [533, 155] on input "text" at bounding box center [638, 144] width 504 height 34
type input "abc"
type input "Team No 1"
click at [455, 331] on div "1-3" at bounding box center [447, 340] width 122 height 34
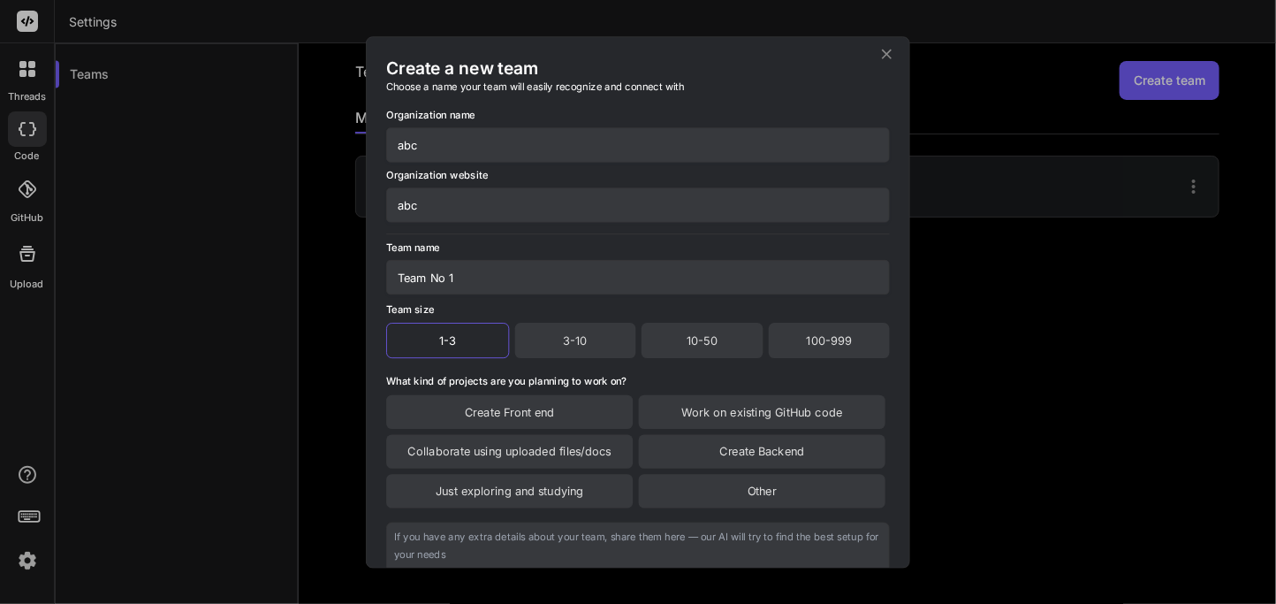
click at [726, 461] on div "Create Backend" at bounding box center [762, 451] width 247 height 34
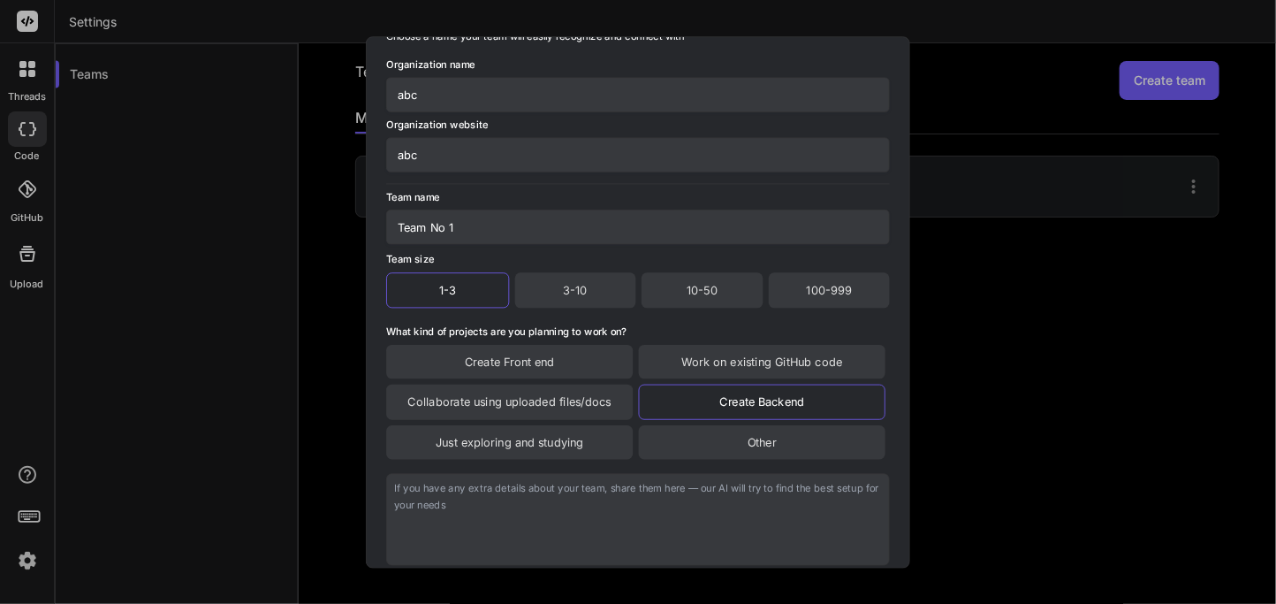
scroll to position [151, 0]
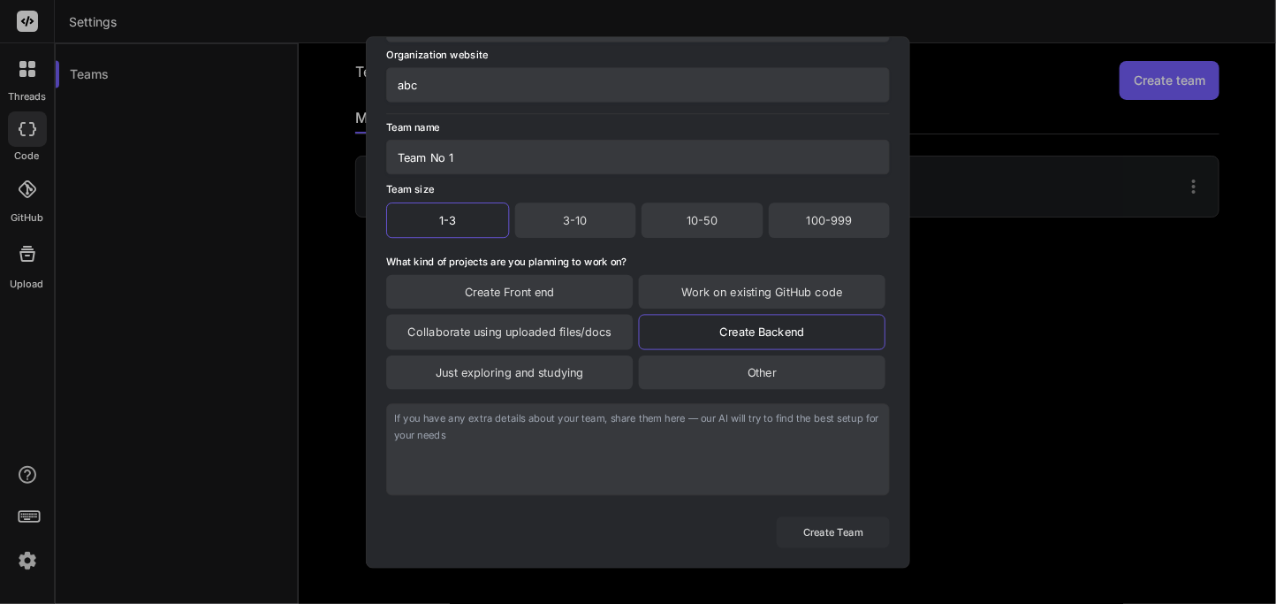
click at [802, 523] on button "Create Team" at bounding box center [833, 531] width 113 height 31
click at [791, 528] on button "Create Team" at bounding box center [833, 531] width 113 height 31
click at [838, 534] on button "Create Team" at bounding box center [833, 531] width 113 height 31
